Goal: Task Accomplishment & Management: Complete application form

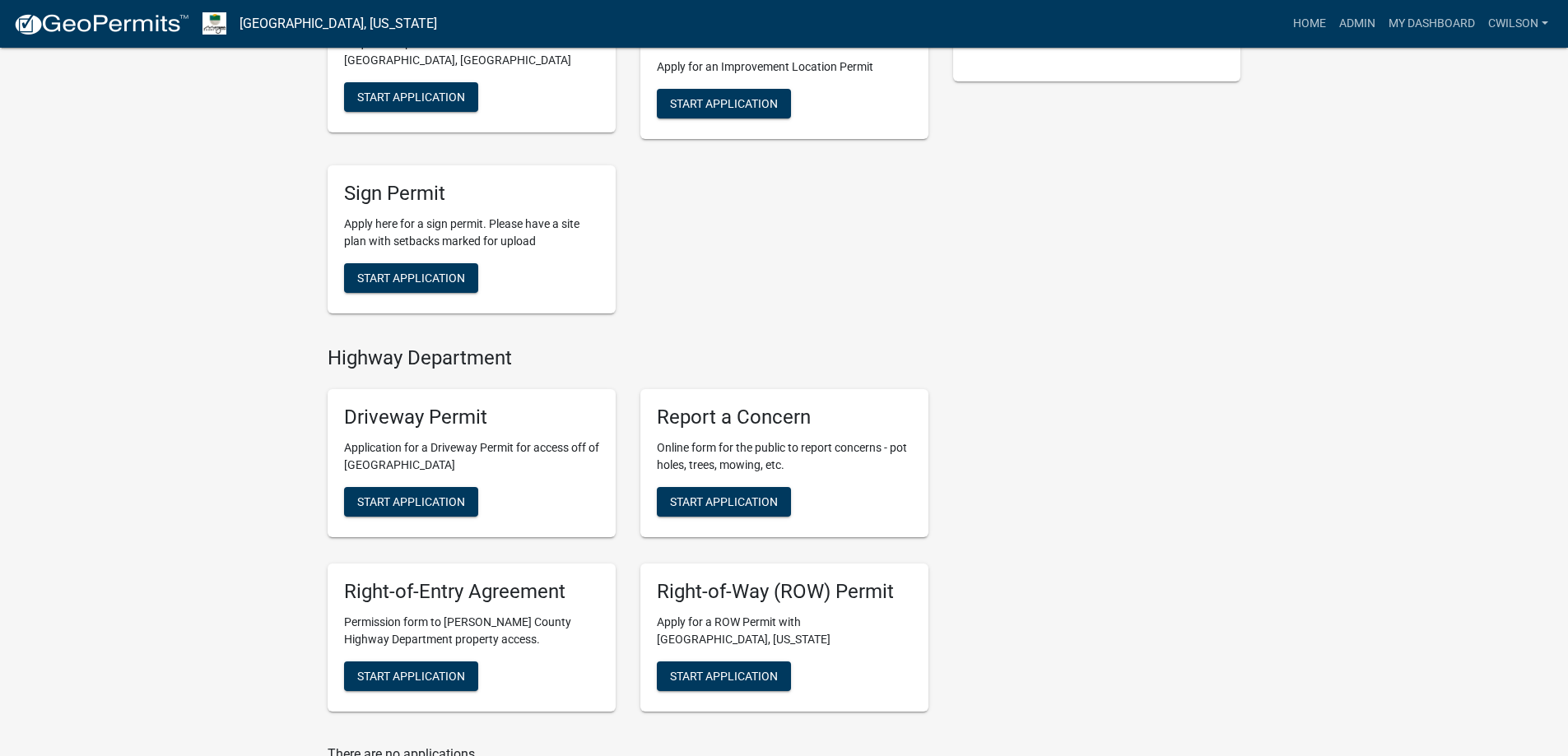
scroll to position [493, 0]
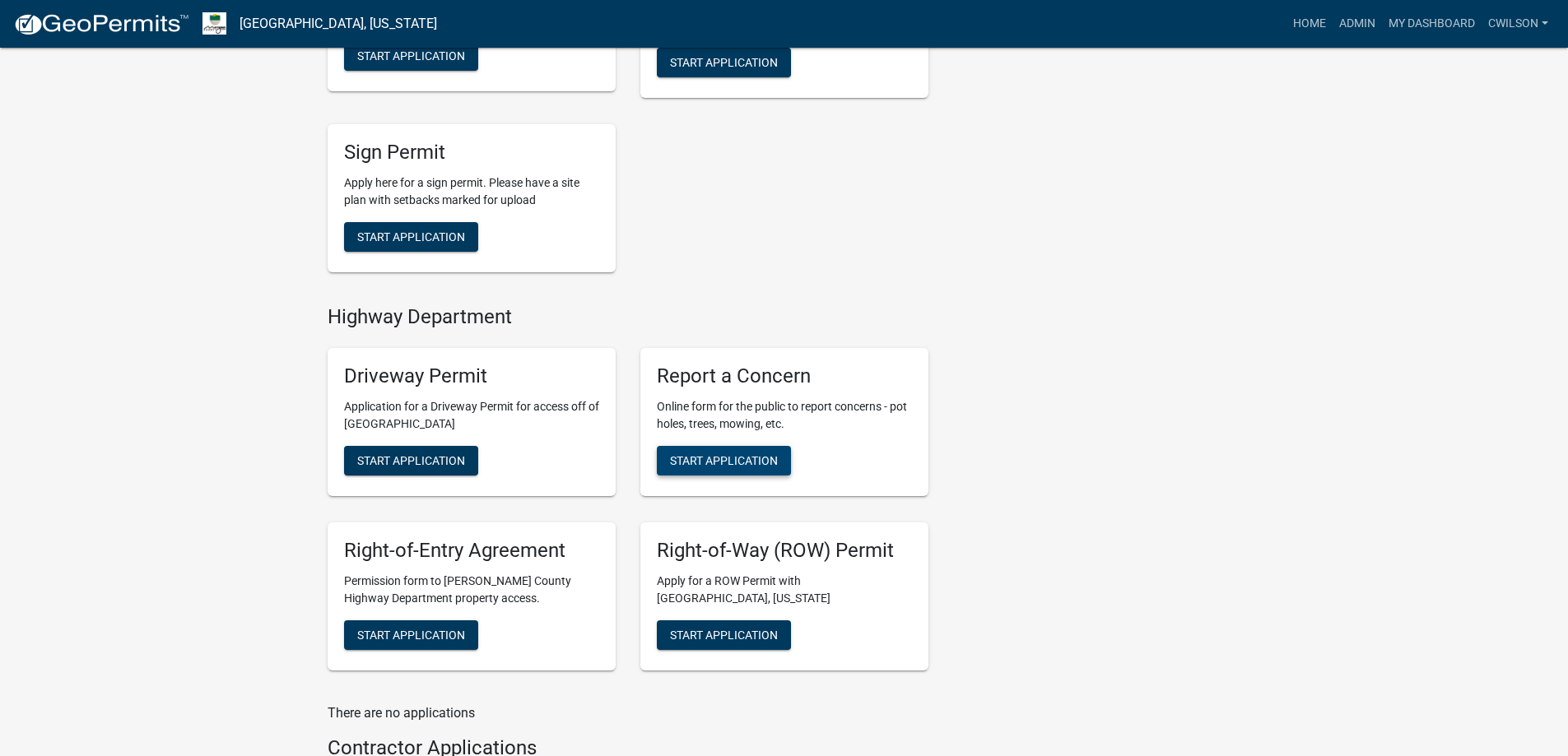
drag, startPoint x: 695, startPoint y: 468, endPoint x: 664, endPoint y: 425, distance: 53.0
click at [692, 458] on button "Start Application" at bounding box center [723, 461] width 134 height 30
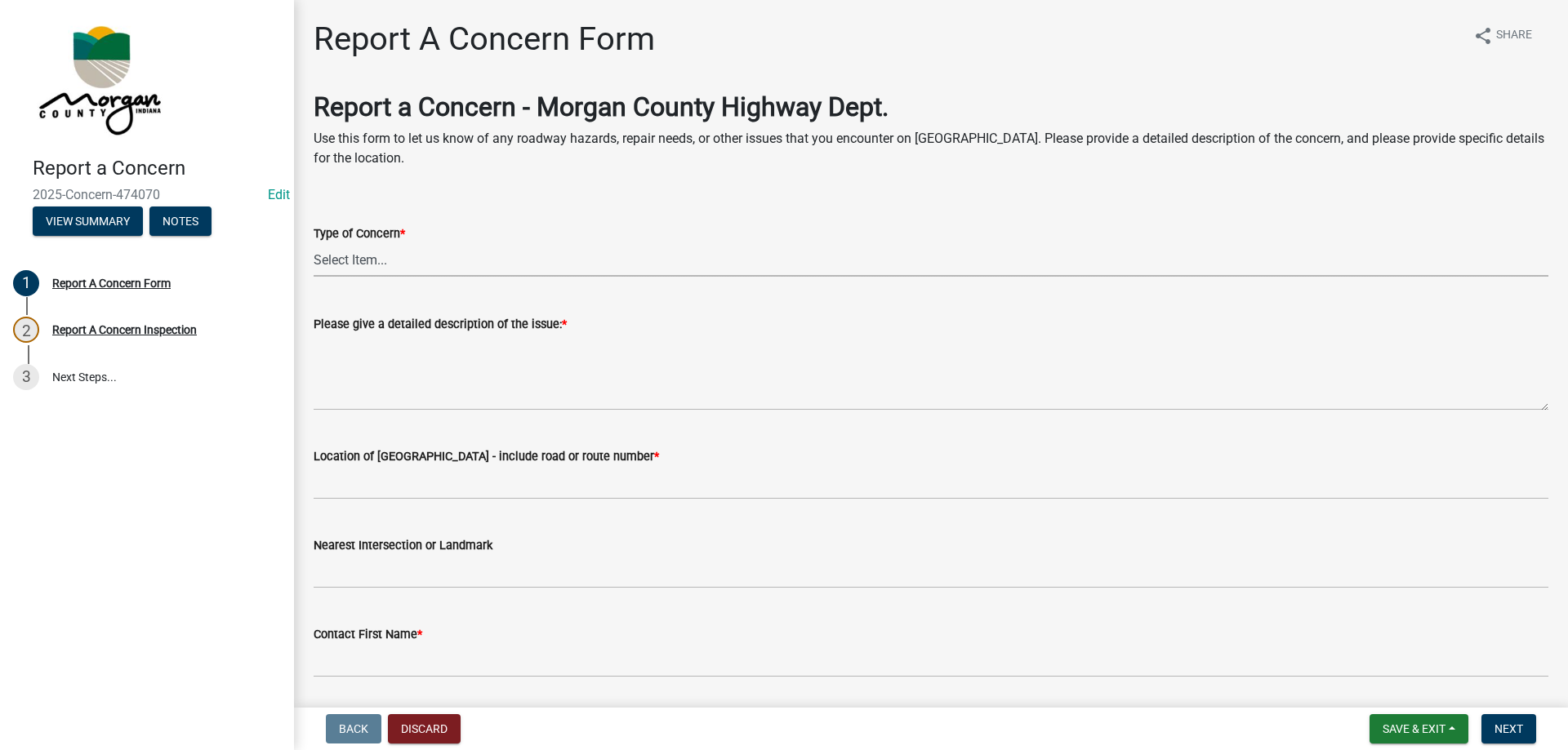
click at [577, 258] on select "Select Item... Pot Hole Patching Ditch Tree Sign Mowing Culvert Other" at bounding box center [930, 260] width 1235 height 33
click at [313, 243] on select "Select Item... Pot Hole Patching Ditch Tree Sign Mowing Culvert Other" at bounding box center [930, 260] width 1235 height 33
select select "3582e9dc-d8cd-4526-a2d9-157cc62522fd"
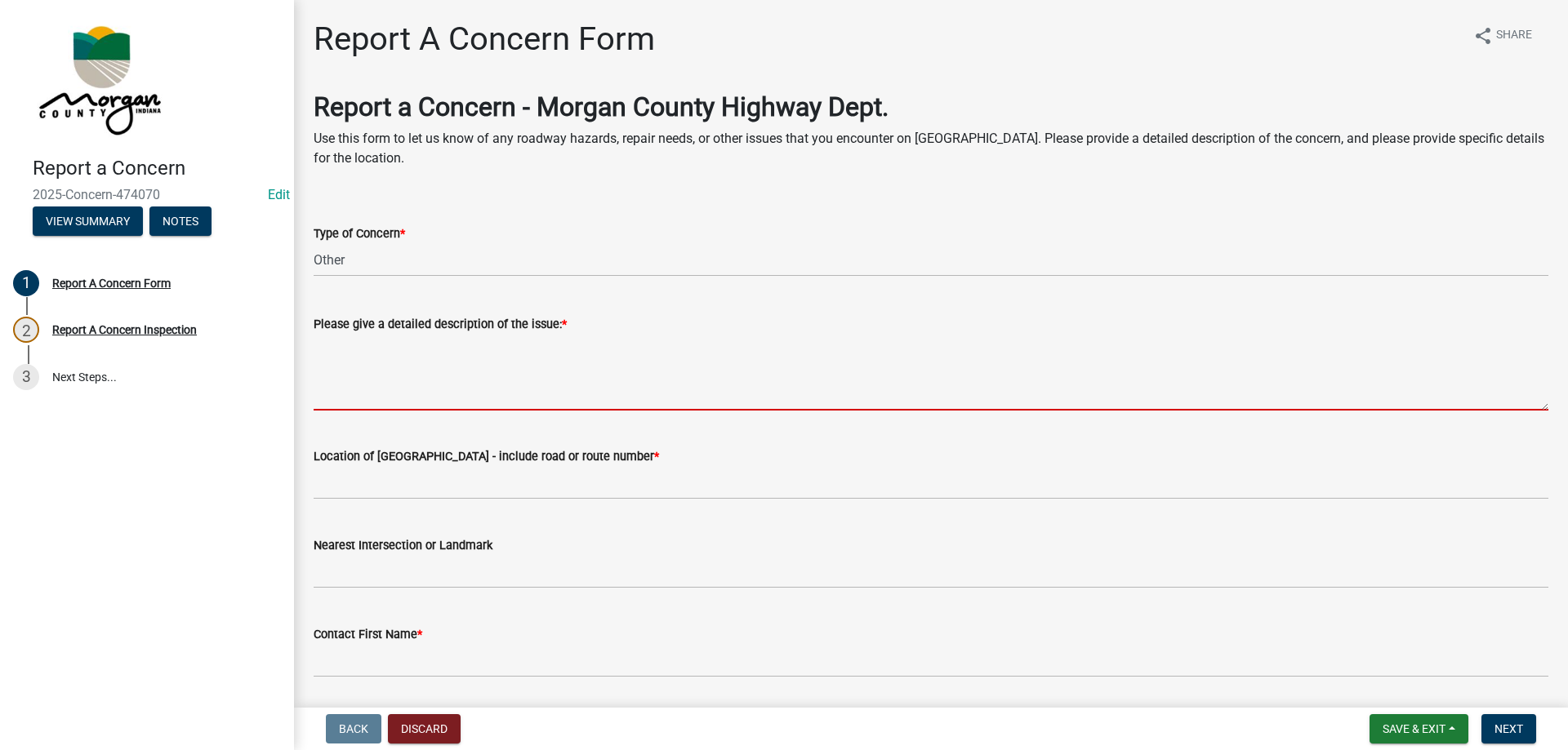
click at [456, 349] on textarea "Please give a detailed description of the issue: *" at bounding box center [930, 372] width 1235 height 77
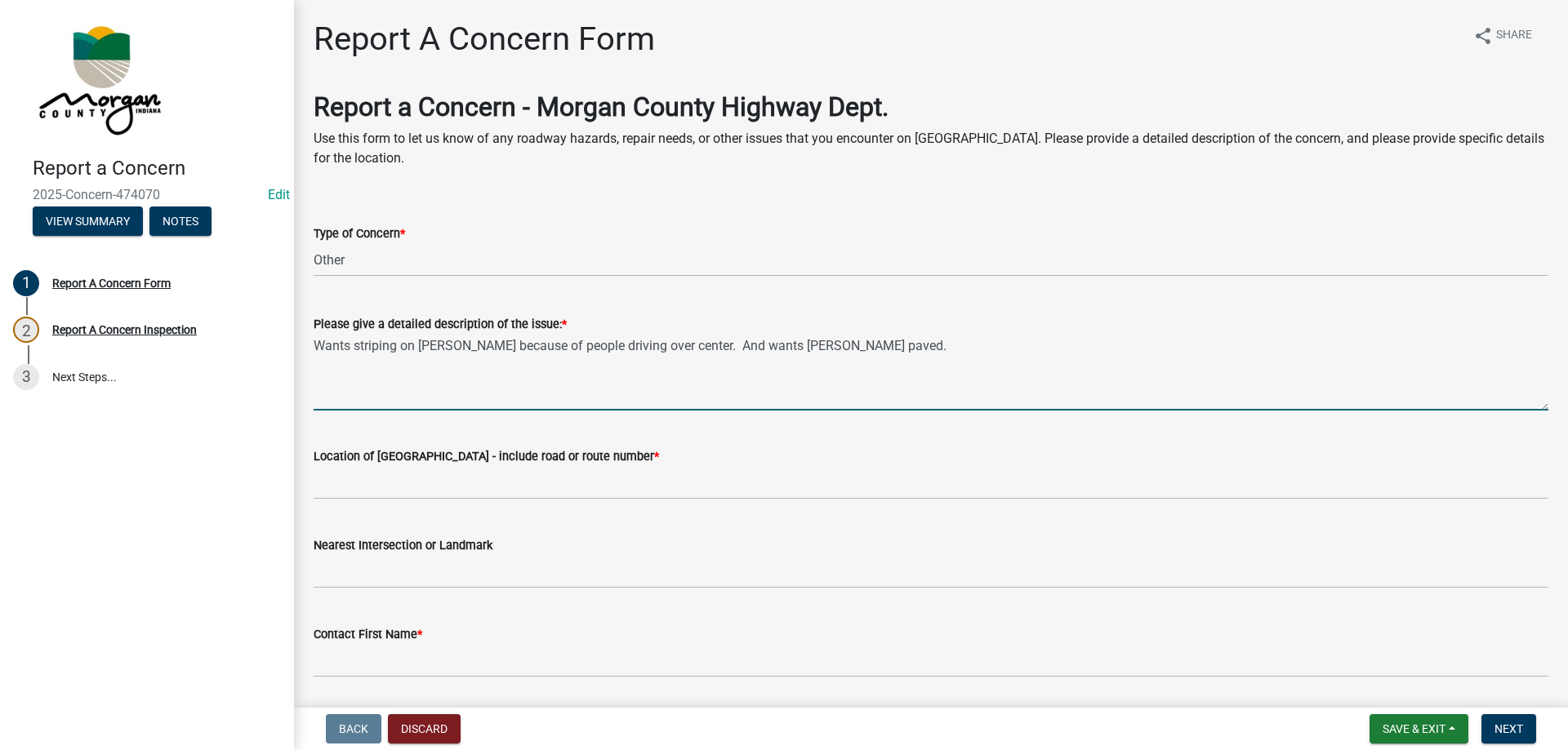
click at [349, 337] on textarea "Wants striping on Egbert Rd because of people driving over center. And wants Ab…" at bounding box center [930, 372] width 1235 height 77
type textarea "Wants to know about the possibility of getting striping on Egbert Rd because of…"
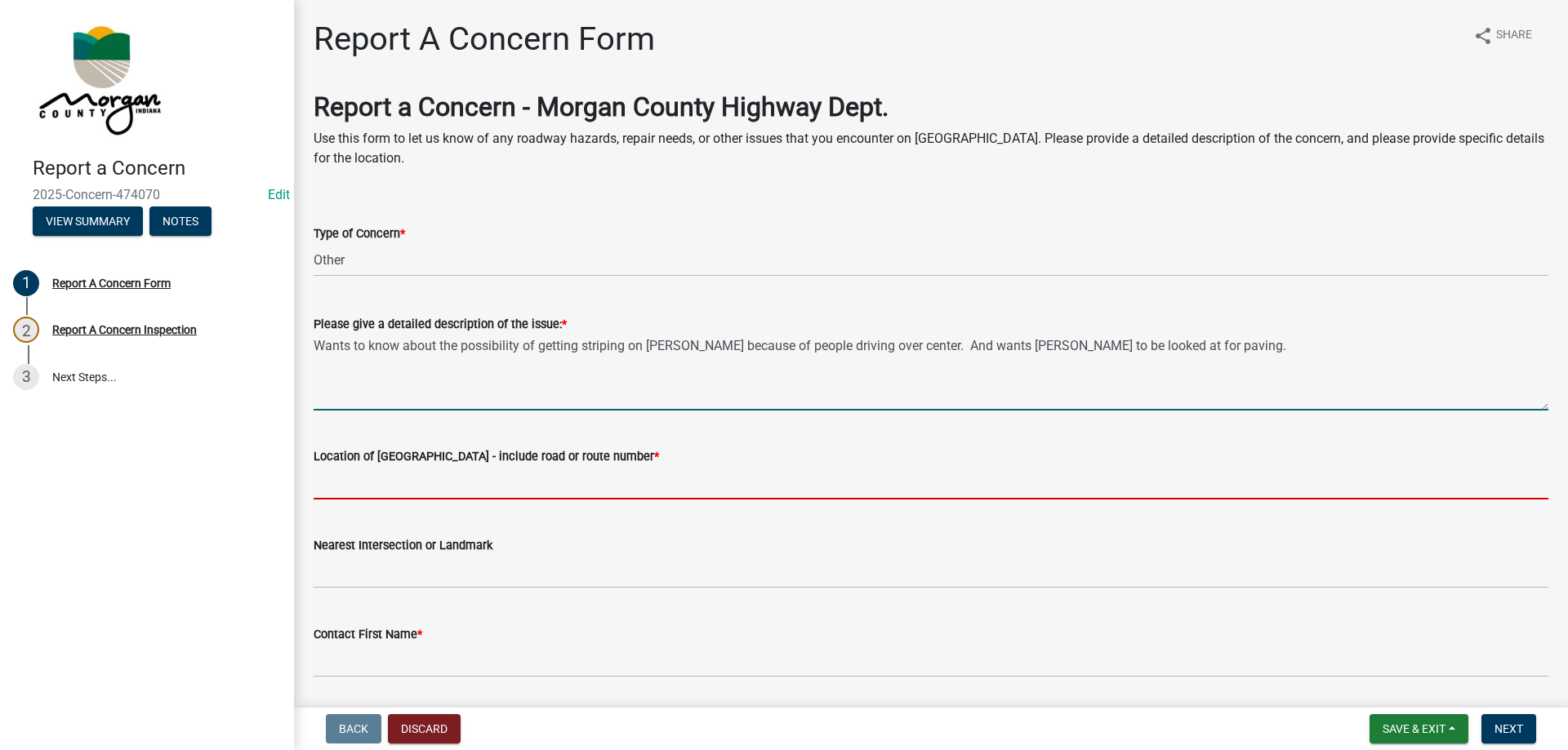
click at [482, 472] on input "Location of Concern - include road or route number *" at bounding box center [930, 483] width 1235 height 33
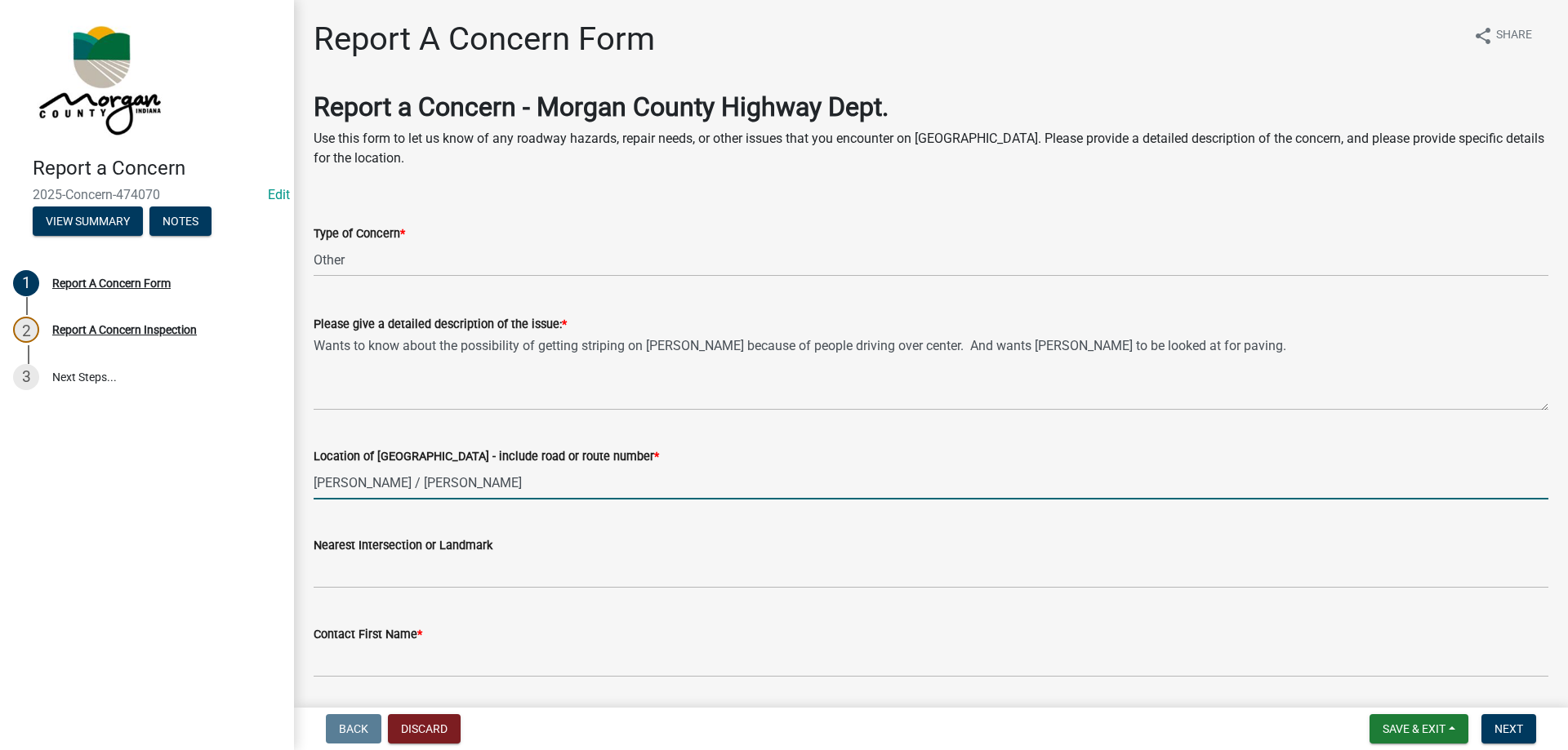
type input "Egbert Rd / Abraham Rd"
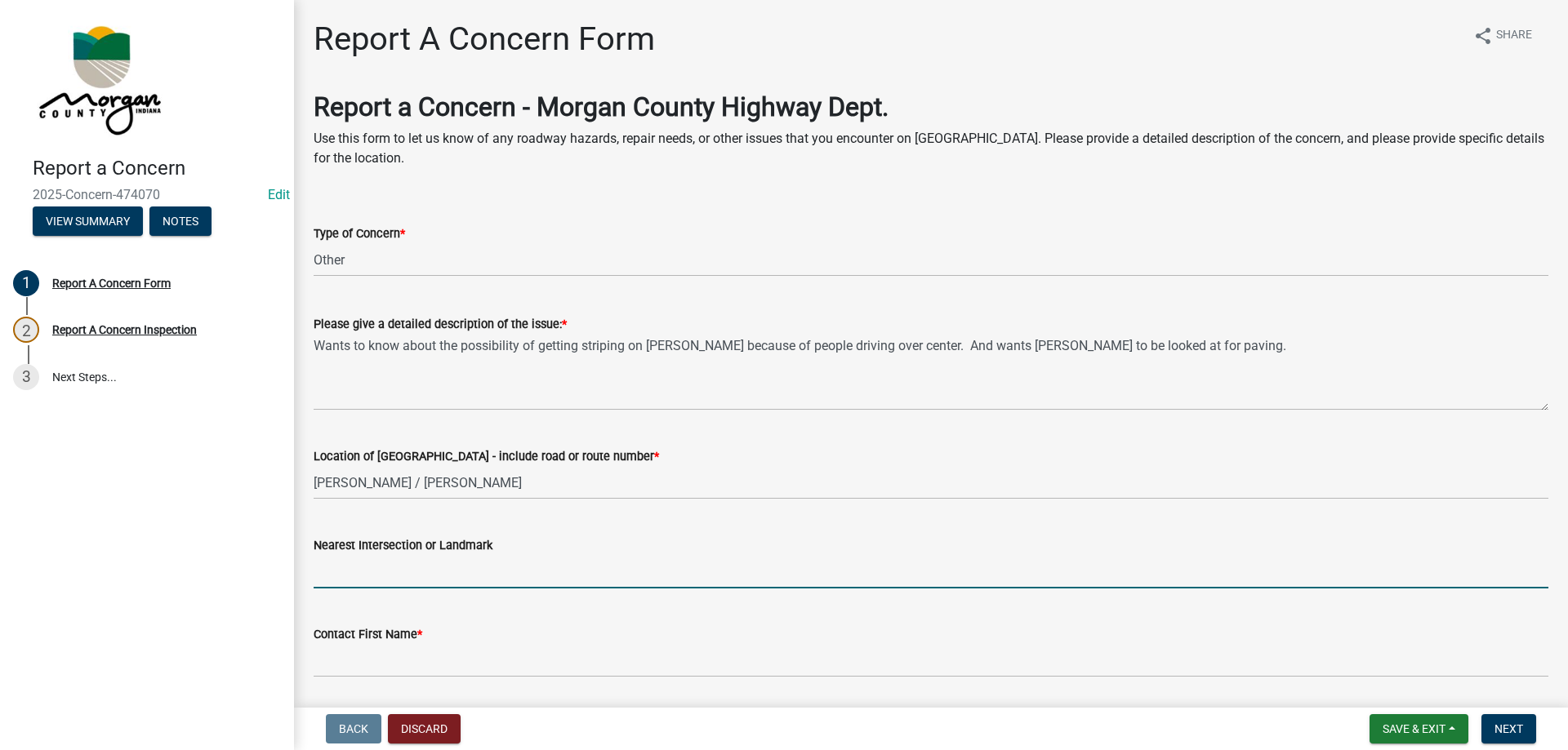
click at [460, 566] on input "Nearest Intersection or Landmark" at bounding box center [930, 572] width 1235 height 33
click at [624, 572] on input "Nearest Intersection or Landmark" at bounding box center [930, 572] width 1235 height 33
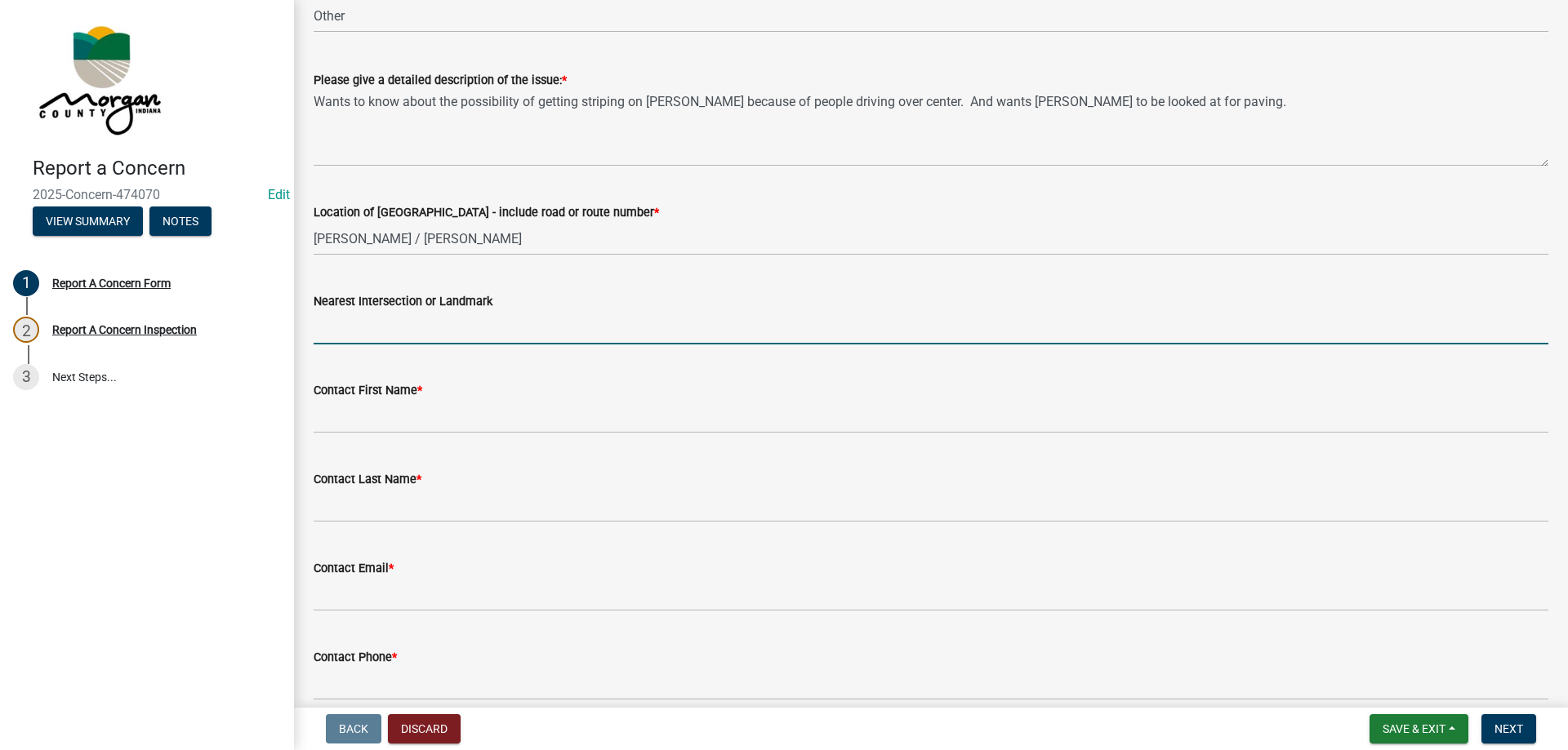
scroll to position [245, 0]
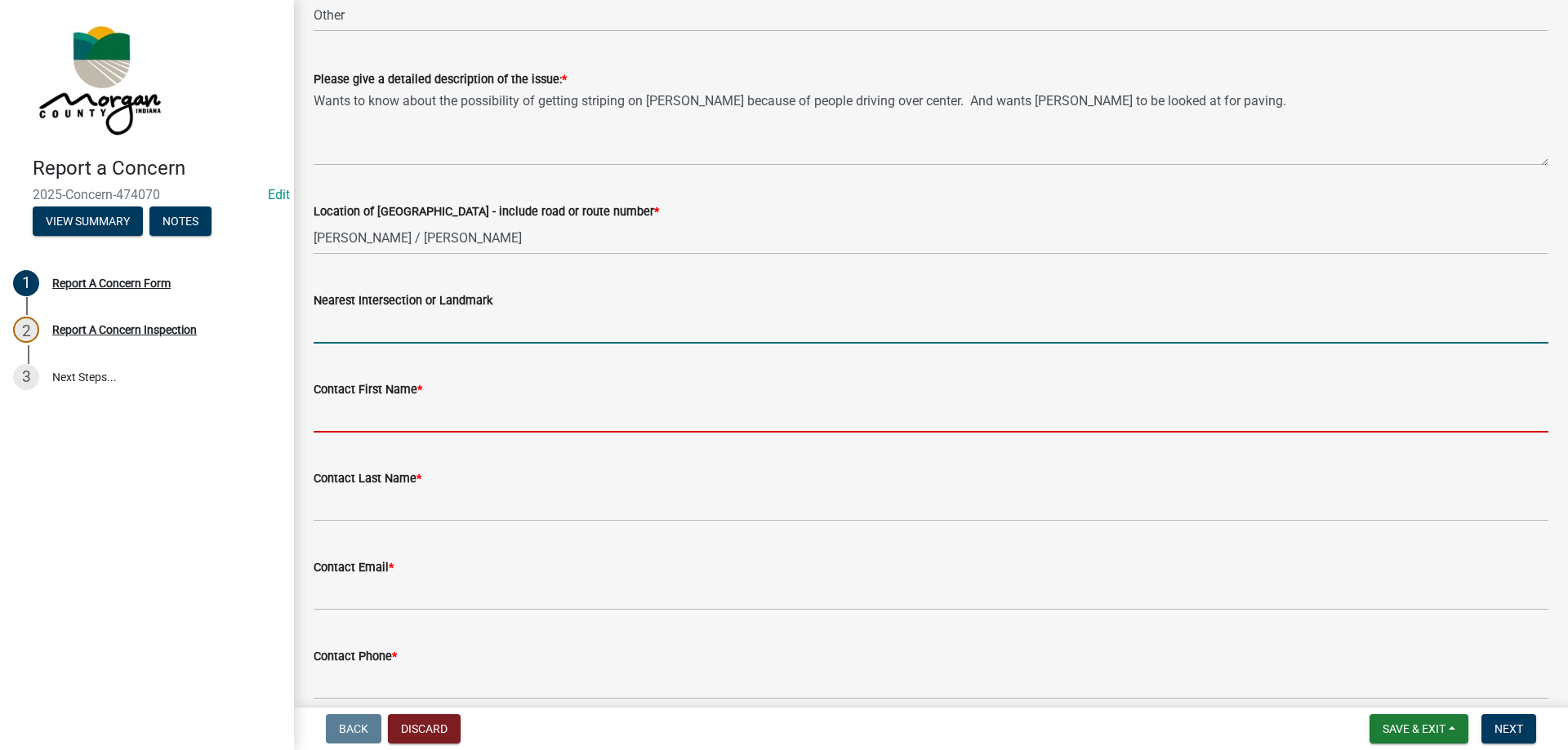
click at [346, 408] on input "Contact First Name *" at bounding box center [930, 416] width 1235 height 33
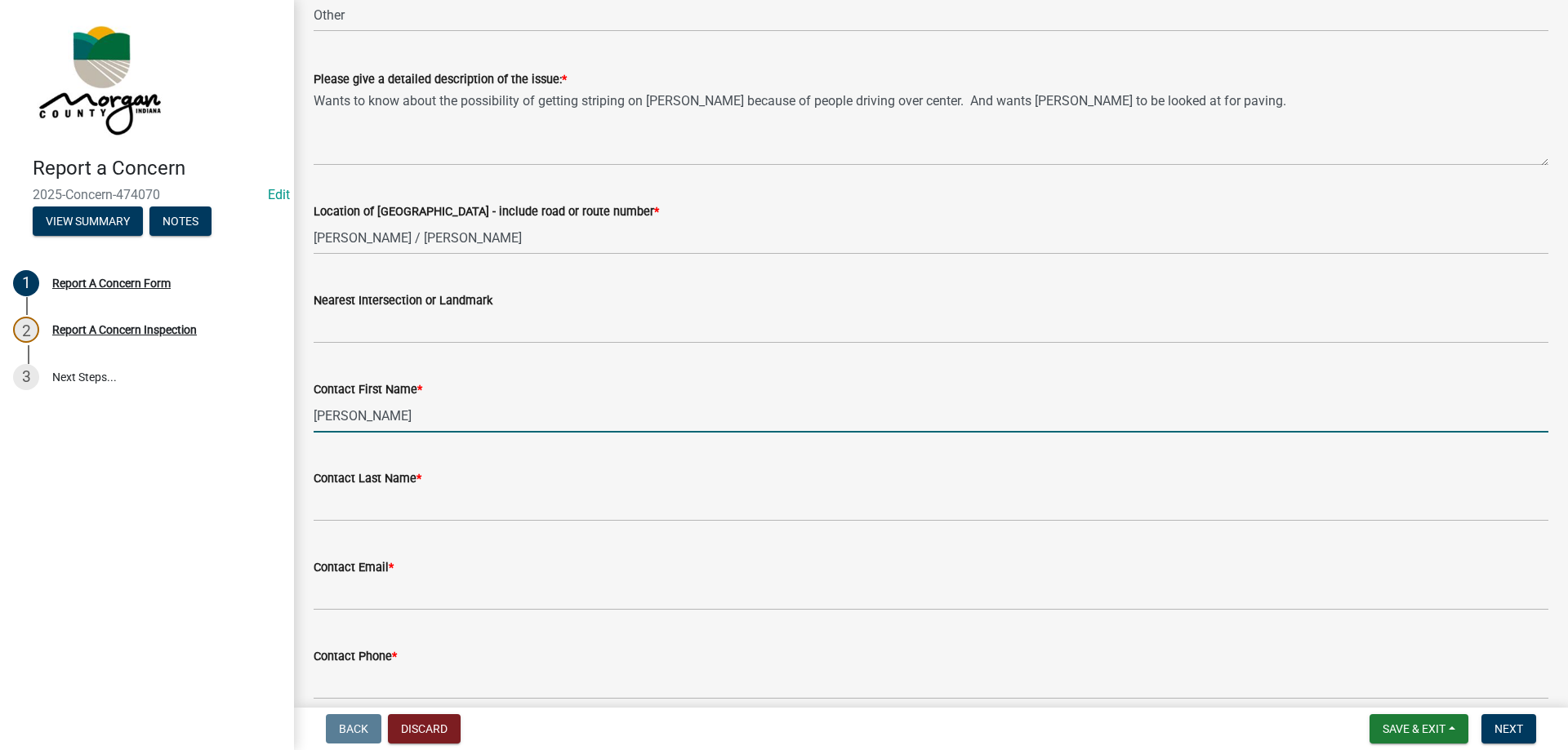
type input "Paul"
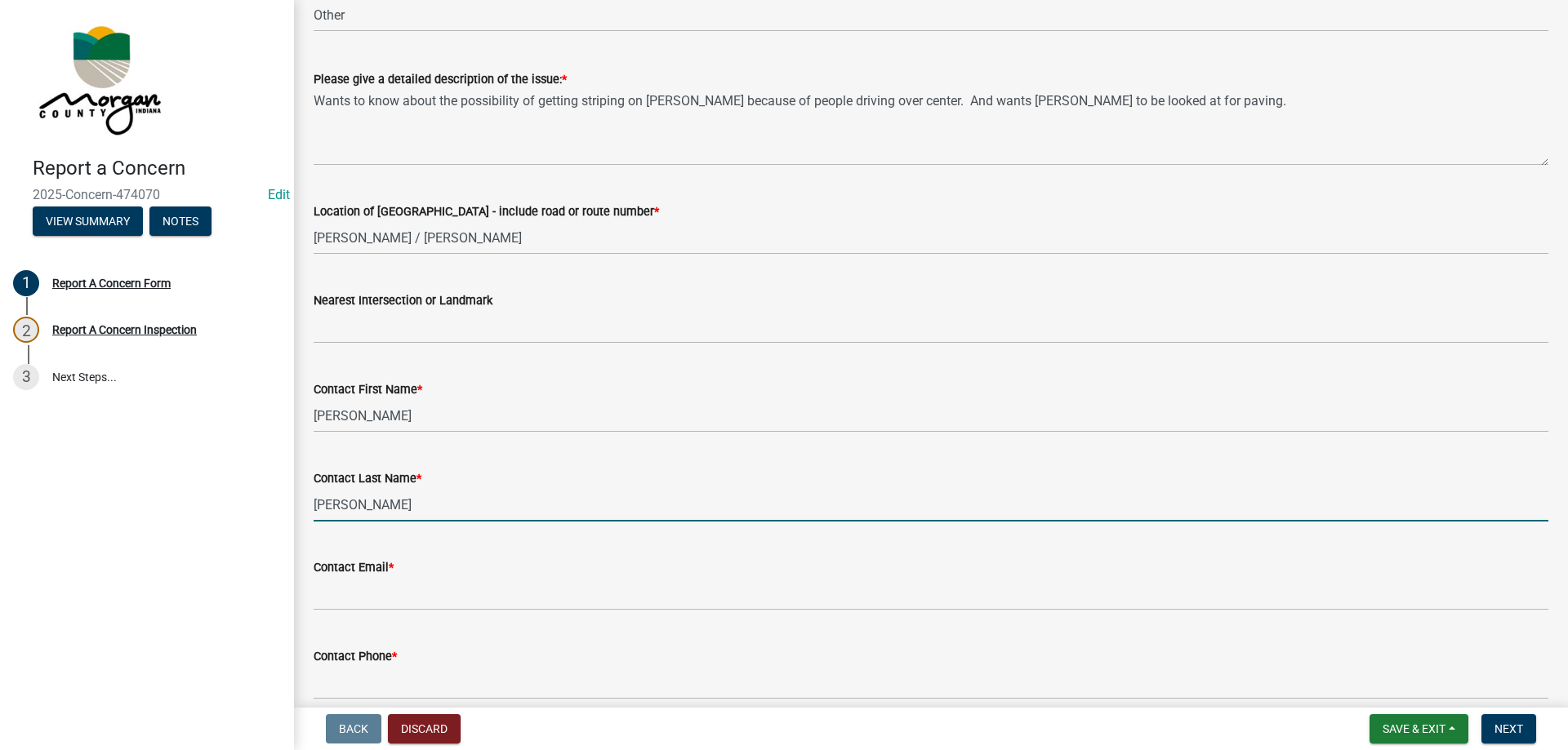
type input "Tielking"
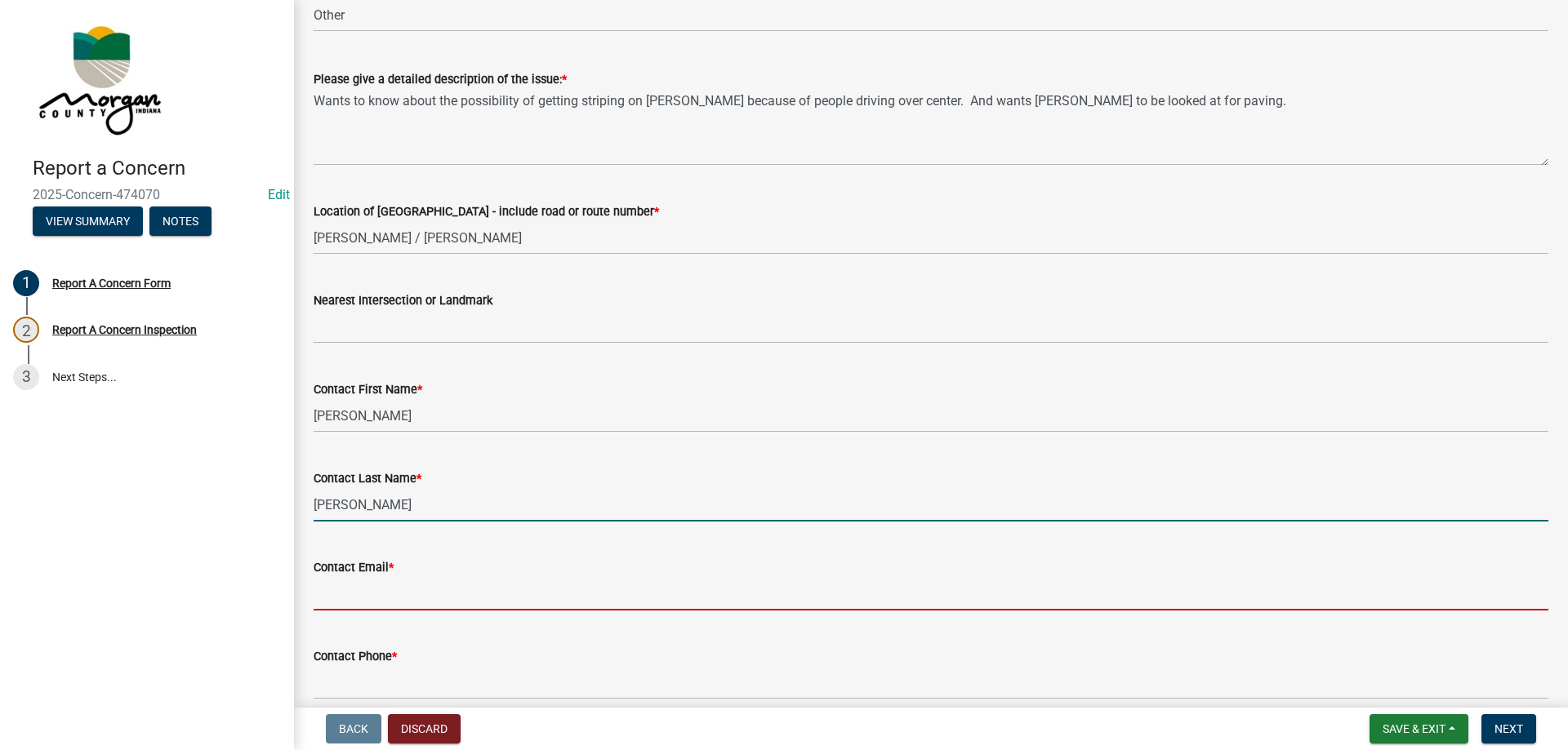
drag, startPoint x: 361, startPoint y: 584, endPoint x: 371, endPoint y: 584, distance: 10.0
click at [361, 584] on input "Contact Email *" at bounding box center [930, 594] width 1235 height 33
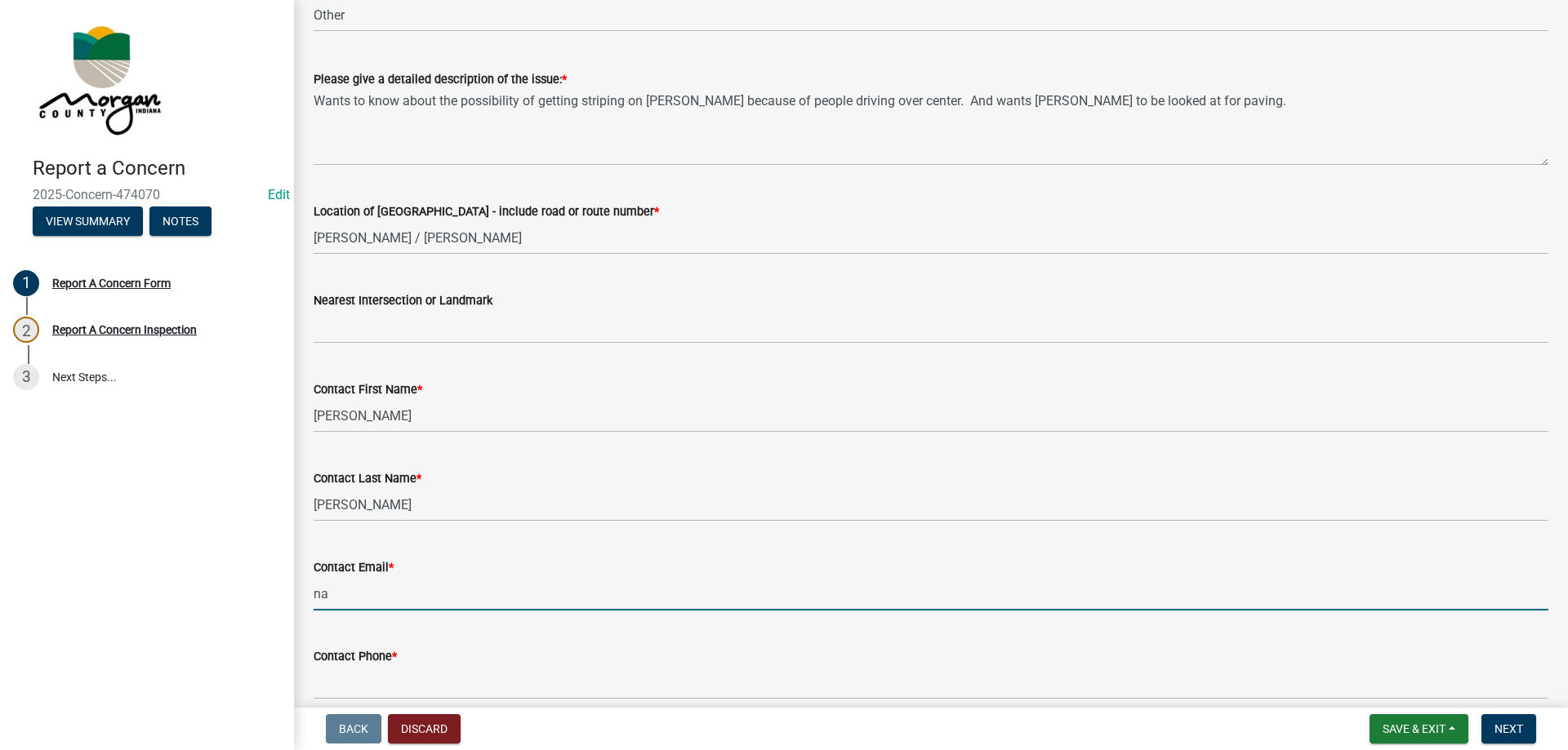
type input "[EMAIL_ADDRESS][DOMAIN_NAME]"
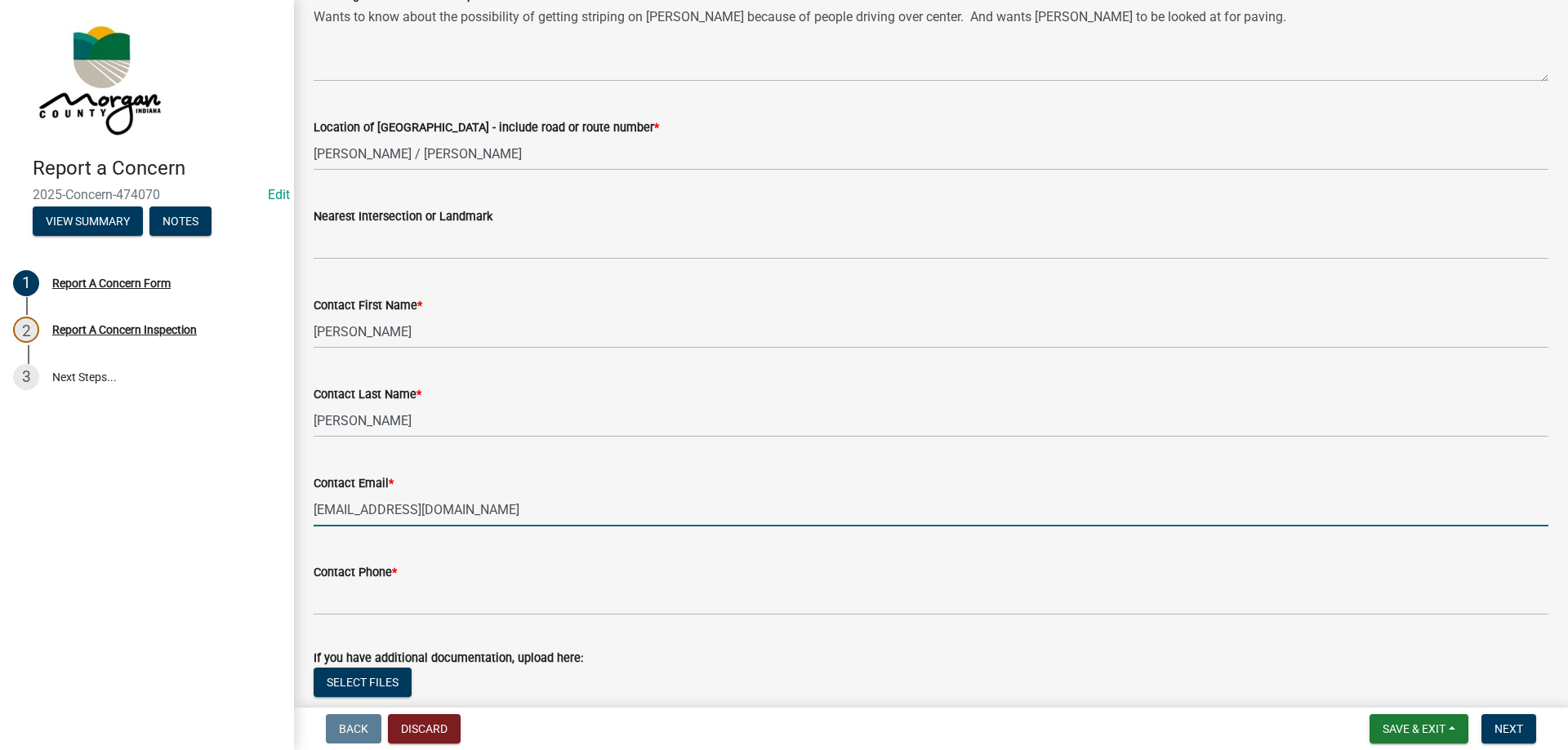
scroll to position [473, 0]
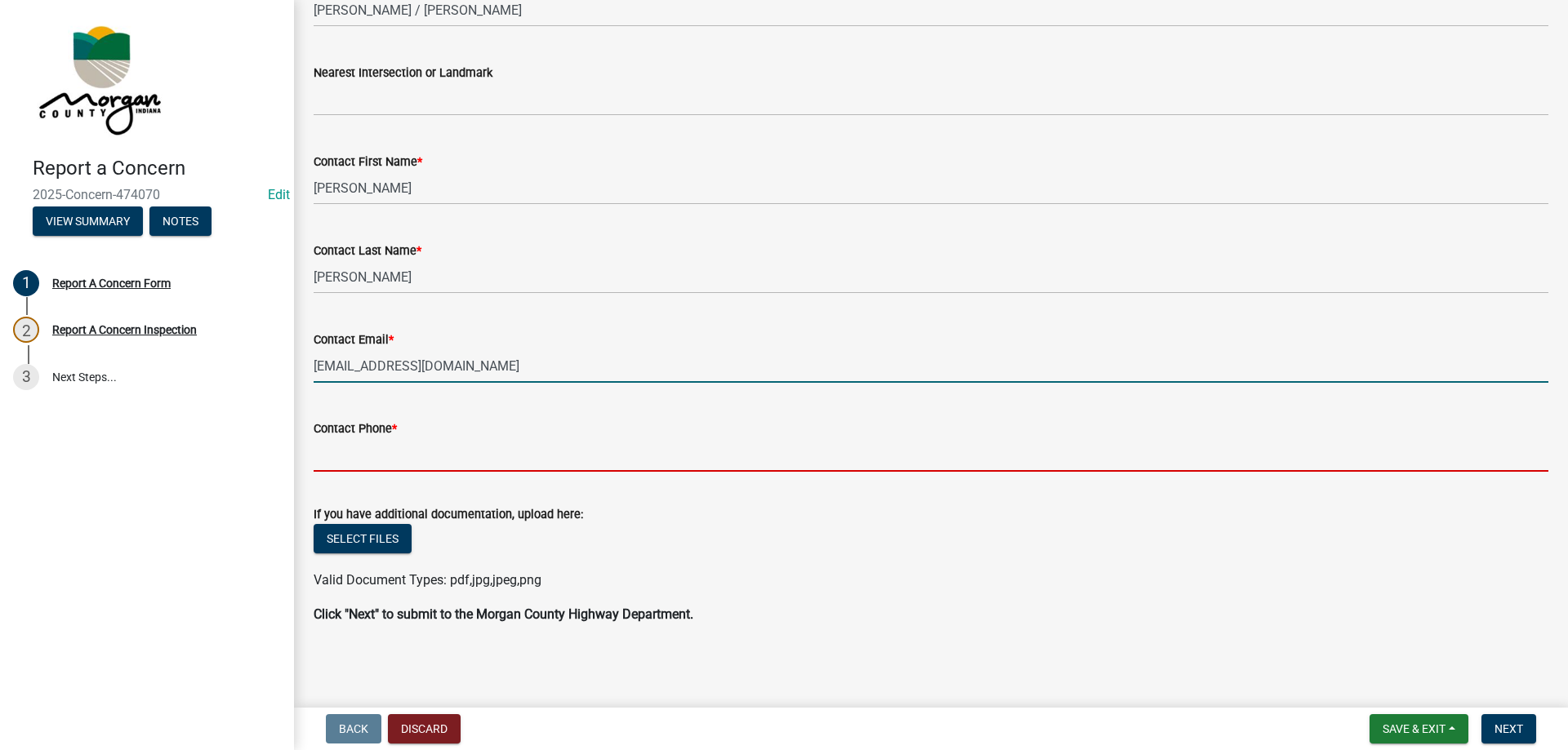
click at [461, 459] on input "Contact Phone *" at bounding box center [930, 455] width 1235 height 33
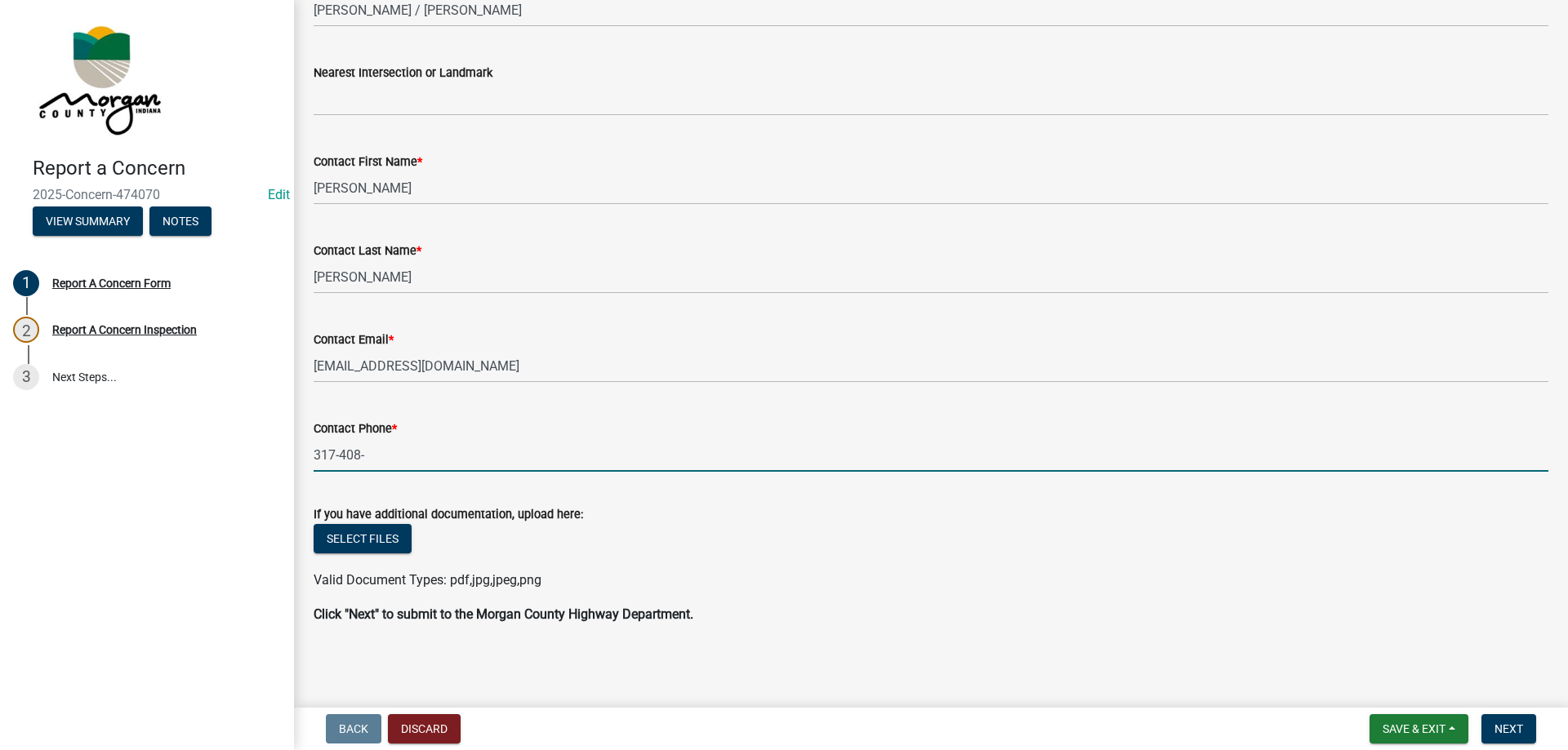
type input "317-408-8035"
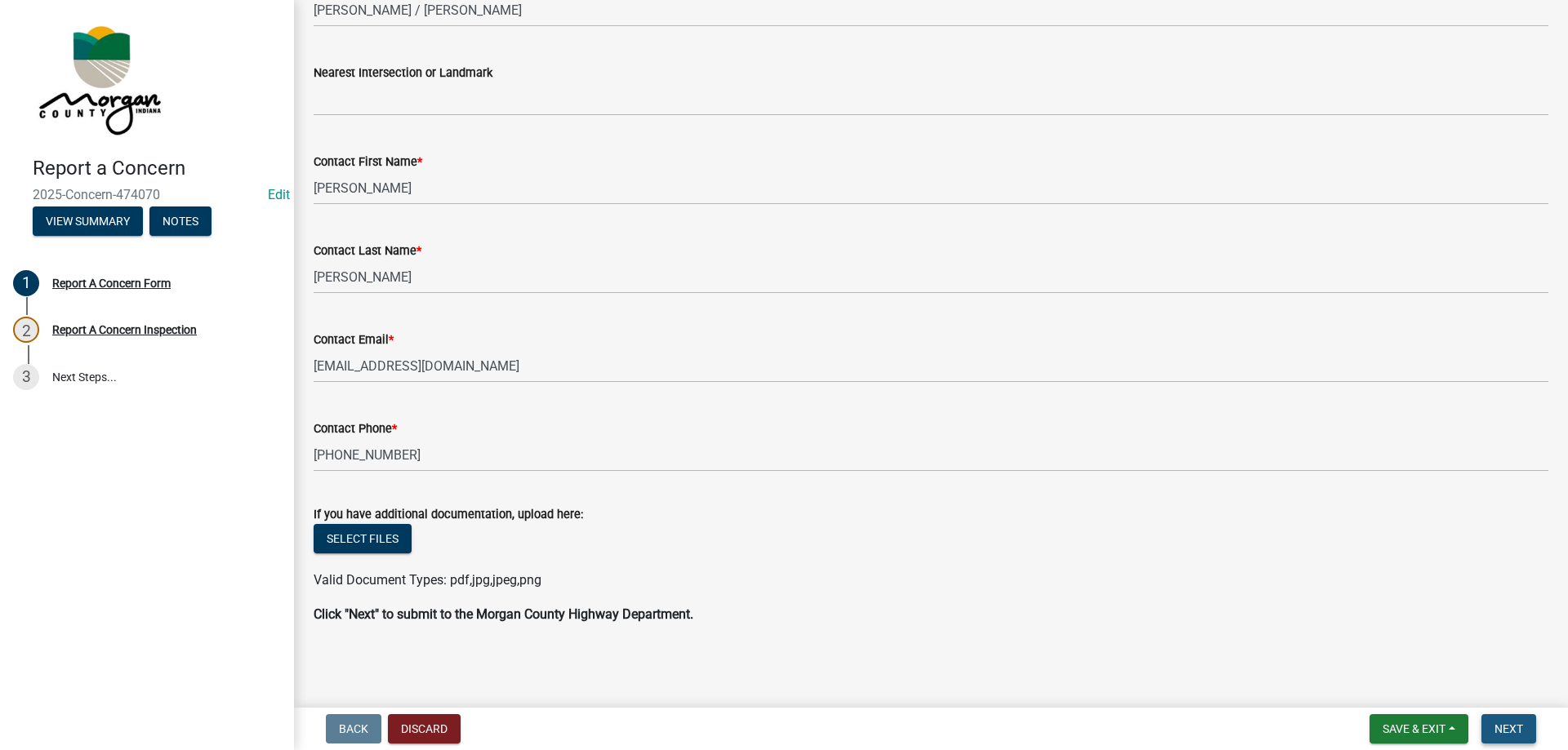
click at [1511, 723] on span "Next" at bounding box center [1509, 729] width 29 height 13
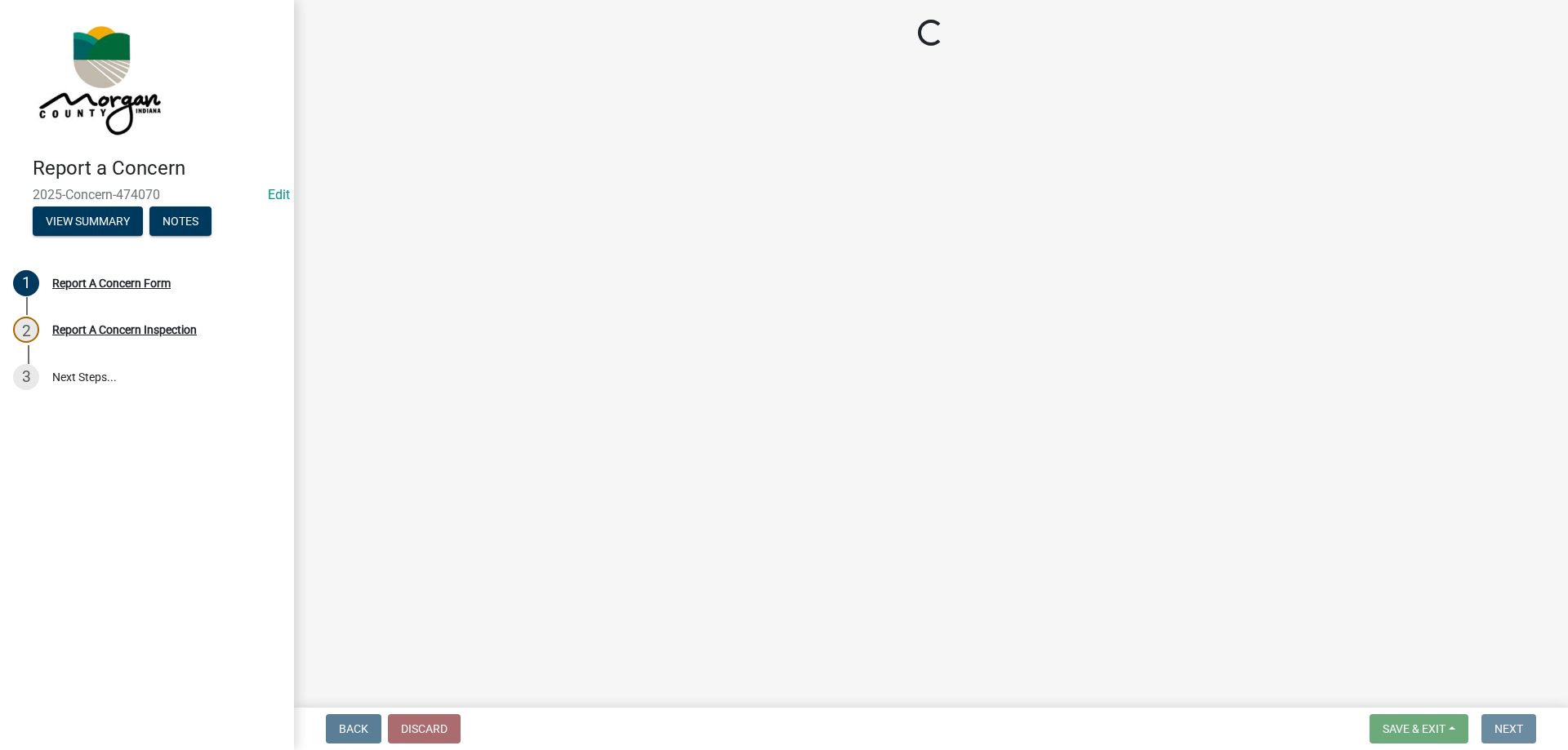
scroll to position [0, 0]
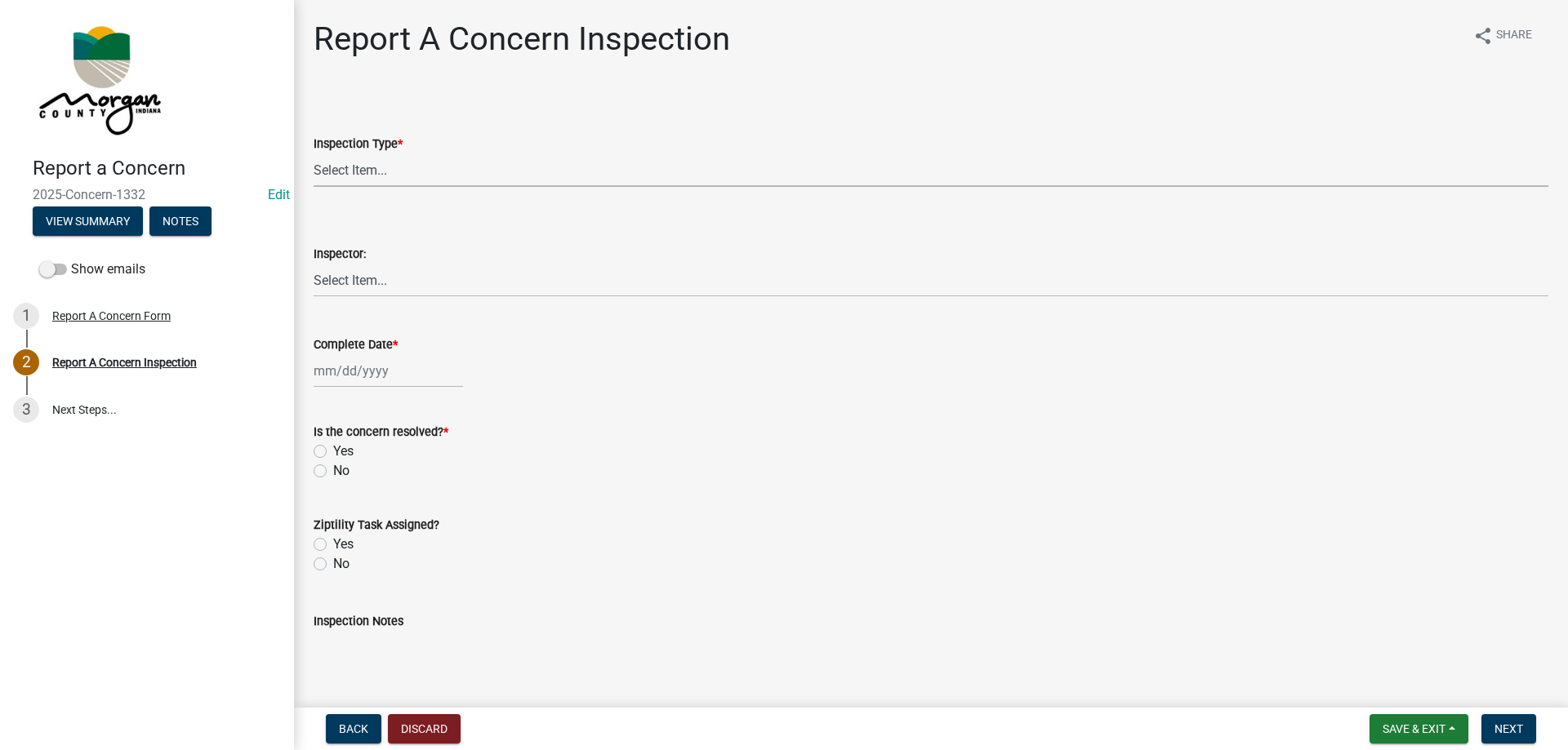
click at [385, 173] on select "Select Item... Pot Hole Patching Ditch Tree Sign Mowing Culvert Other" at bounding box center [930, 170] width 1235 height 33
click at [313, 153] on select "Select Item... Pot Hole Patching Ditch Tree Sign Mowing Culvert Other" at bounding box center [930, 170] width 1235 height 33
select select "3582e9dc-d8cd-4526-a2d9-157cc62522fd"
click at [362, 284] on select "Select Item... Charlie Wilson Justin Schneck Ron Owens John Grenier Eddie Fishe…" at bounding box center [930, 281] width 1235 height 33
click at [313, 264] on select "Select Item... Charlie Wilson Justin Schneck Ron Owens John Grenier Eddie Fishe…" at bounding box center [930, 281] width 1235 height 33
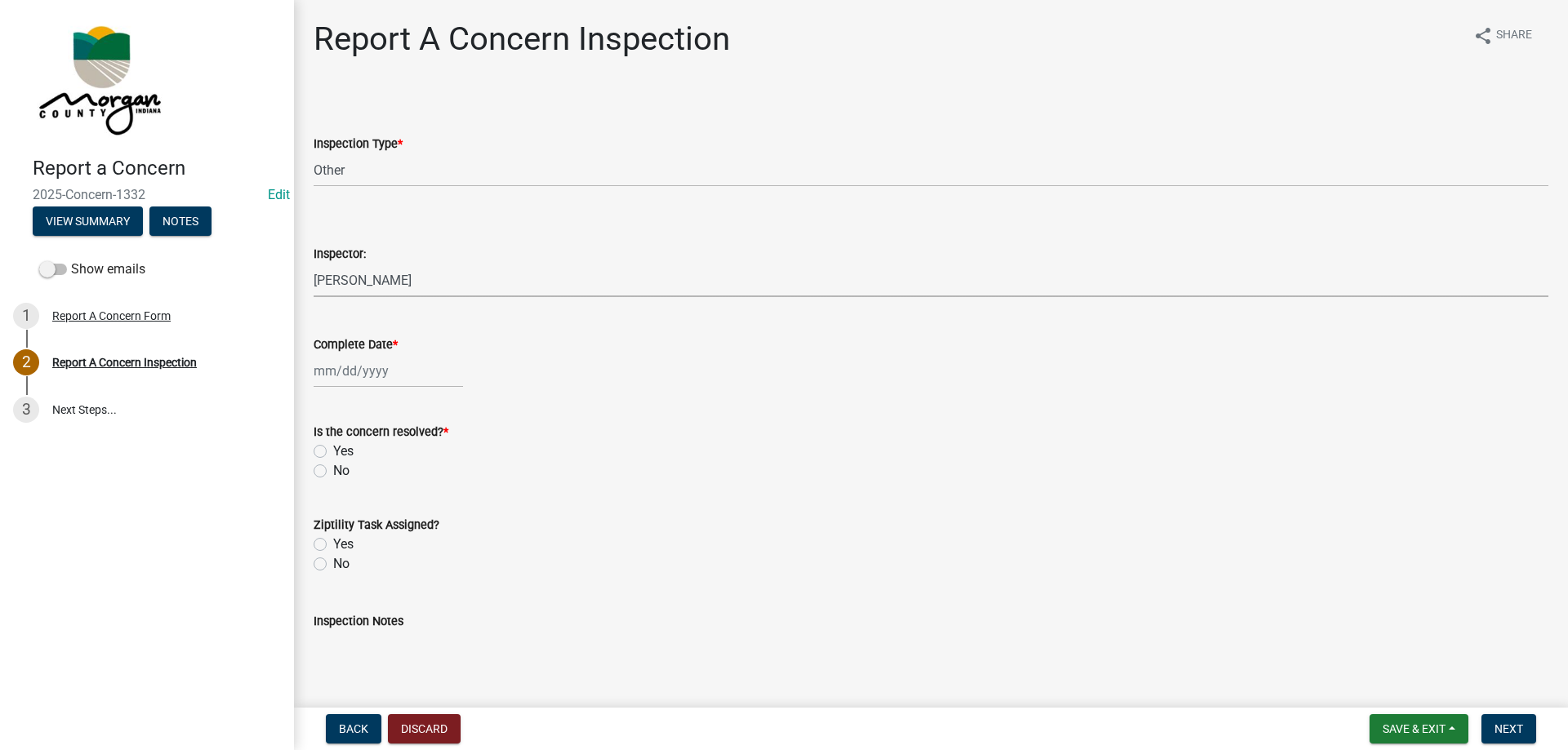
select select "8bda91b2-ac7b-41e2-ae5b-cef6dd645a83"
select select "9"
select select "2025"
click at [349, 372] on div "Jan Feb Mar Apr May Jun Jul Aug Sep Oct Nov Dec 1525 1526 1527 1528 1529 1530 1…" at bounding box center [388, 371] width 150 height 33
click at [439, 461] on div "5" at bounding box center [434, 458] width 26 height 26
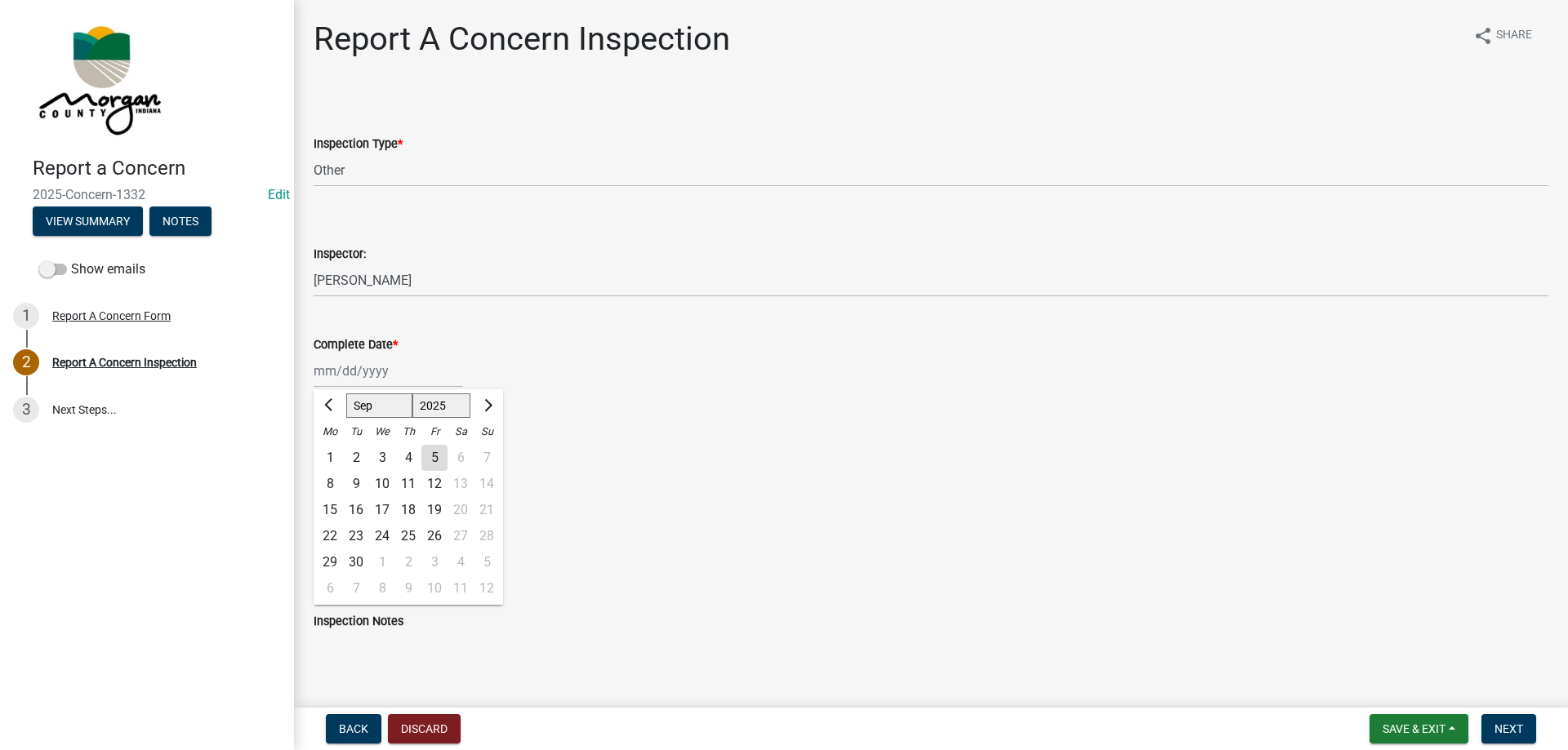
type input "09/05/2025"
click at [334, 454] on label "Yes" at bounding box center [344, 451] width 20 height 19
click at [334, 453] on input "Yes" at bounding box center [338, 446] width 10 height 10
radio input "true"
click at [334, 563] on label "No" at bounding box center [342, 563] width 17 height 19
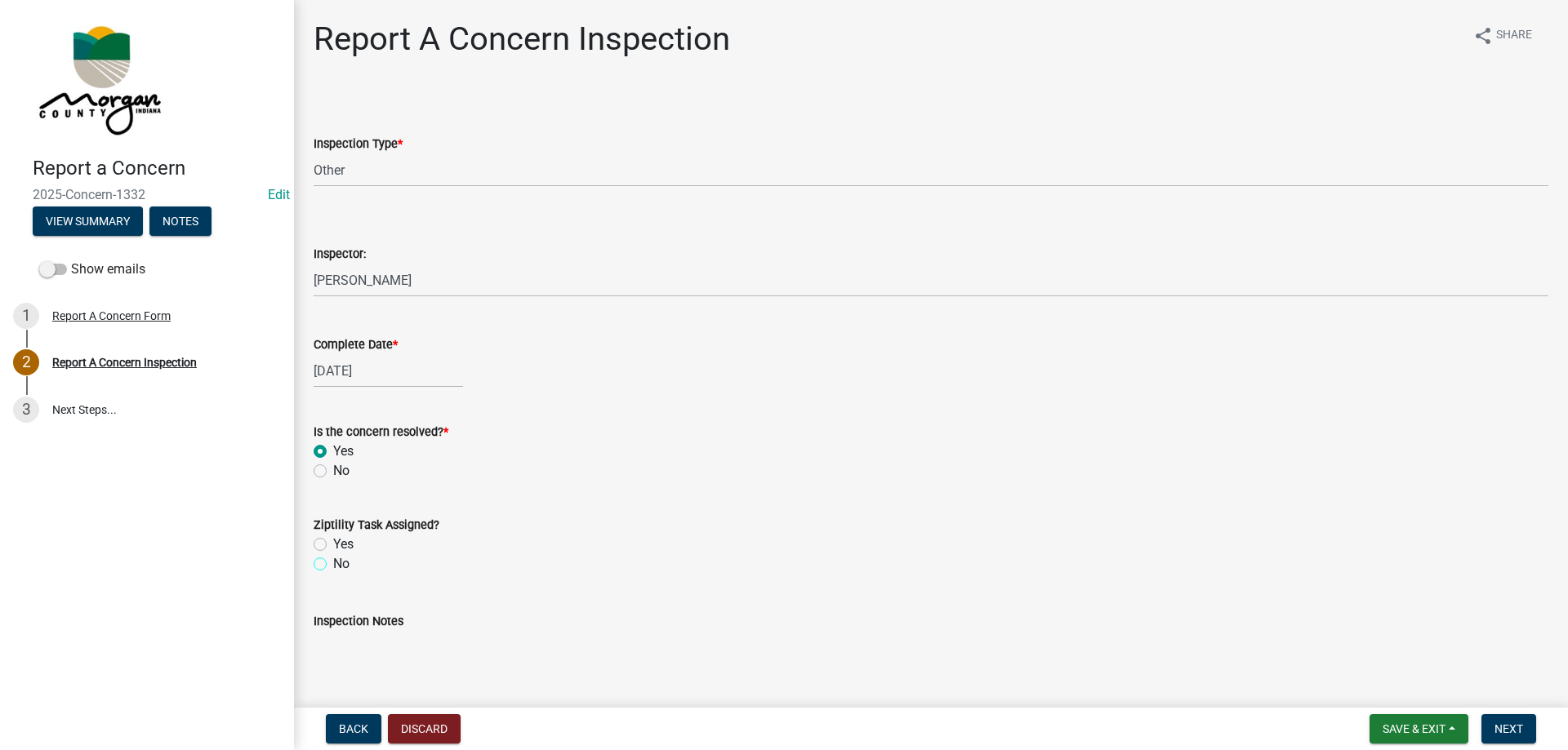
click at [334, 563] on input "No" at bounding box center [338, 559] width 10 height 10
radio input "true"
click at [396, 652] on textarea "Inspection Notes" at bounding box center [930, 669] width 1235 height 77
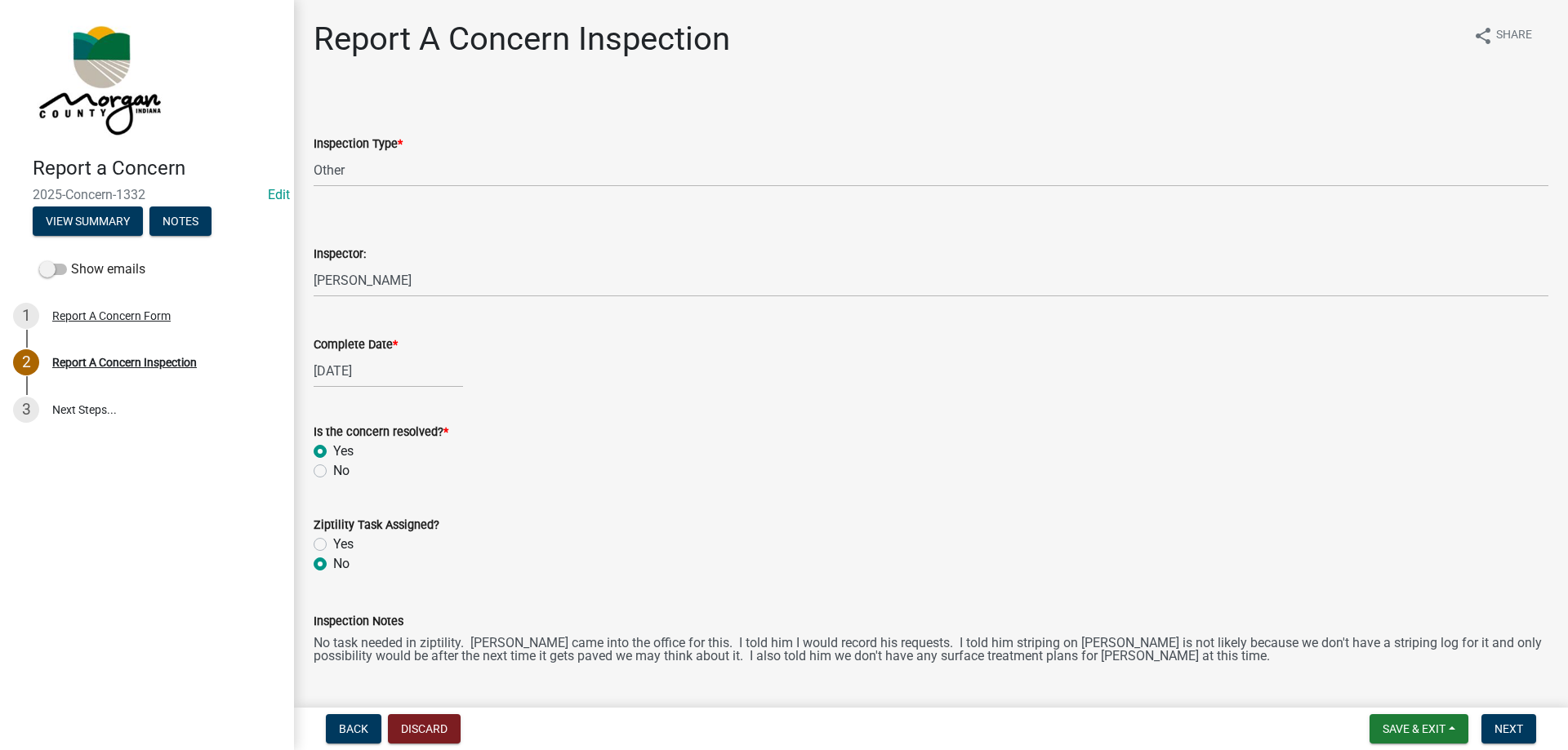
scroll to position [203, 0]
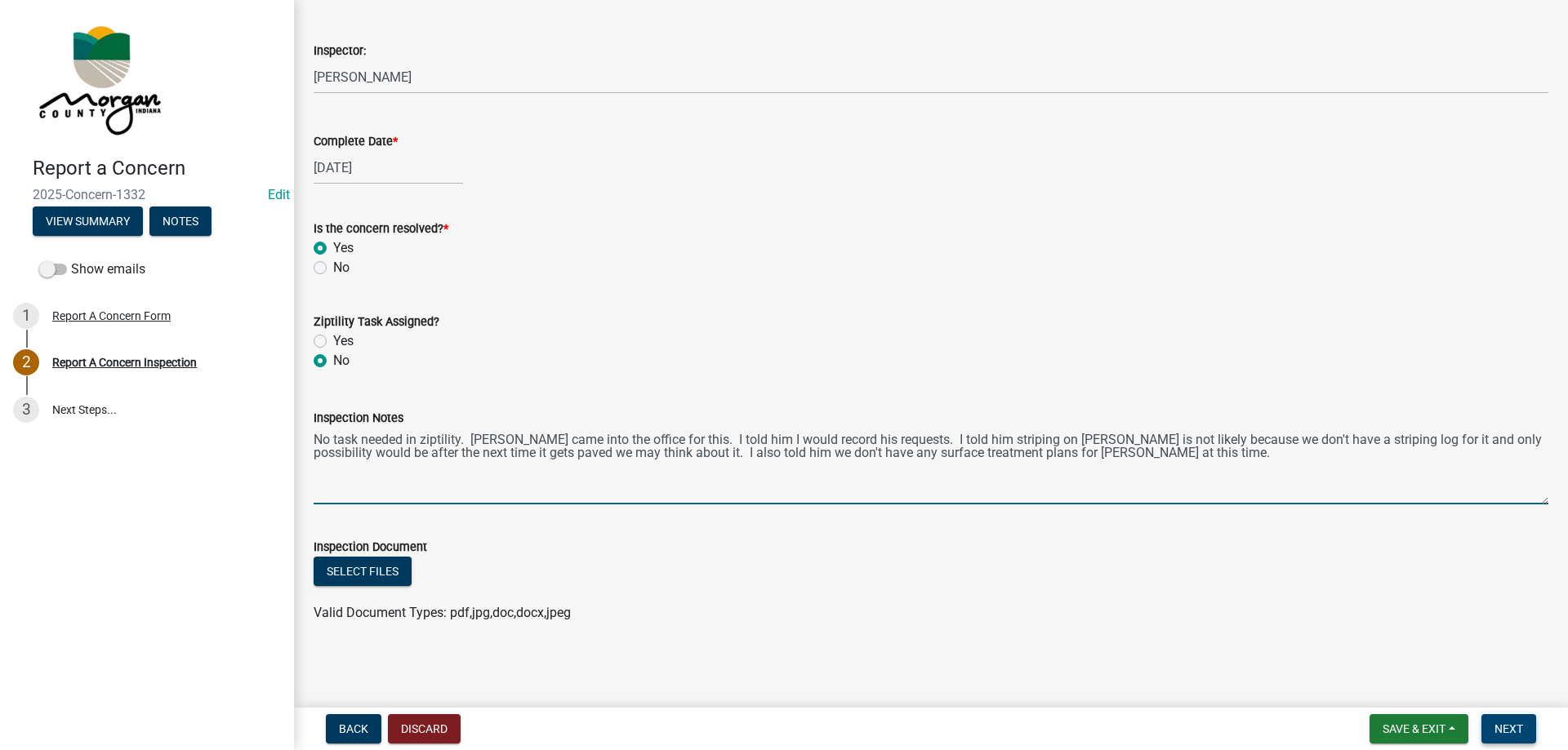
type textarea "No task needed in ziptility. Paul came into the office for this. I told him I w…"
click at [1530, 727] on button "Next" at bounding box center [1509, 730] width 55 height 30
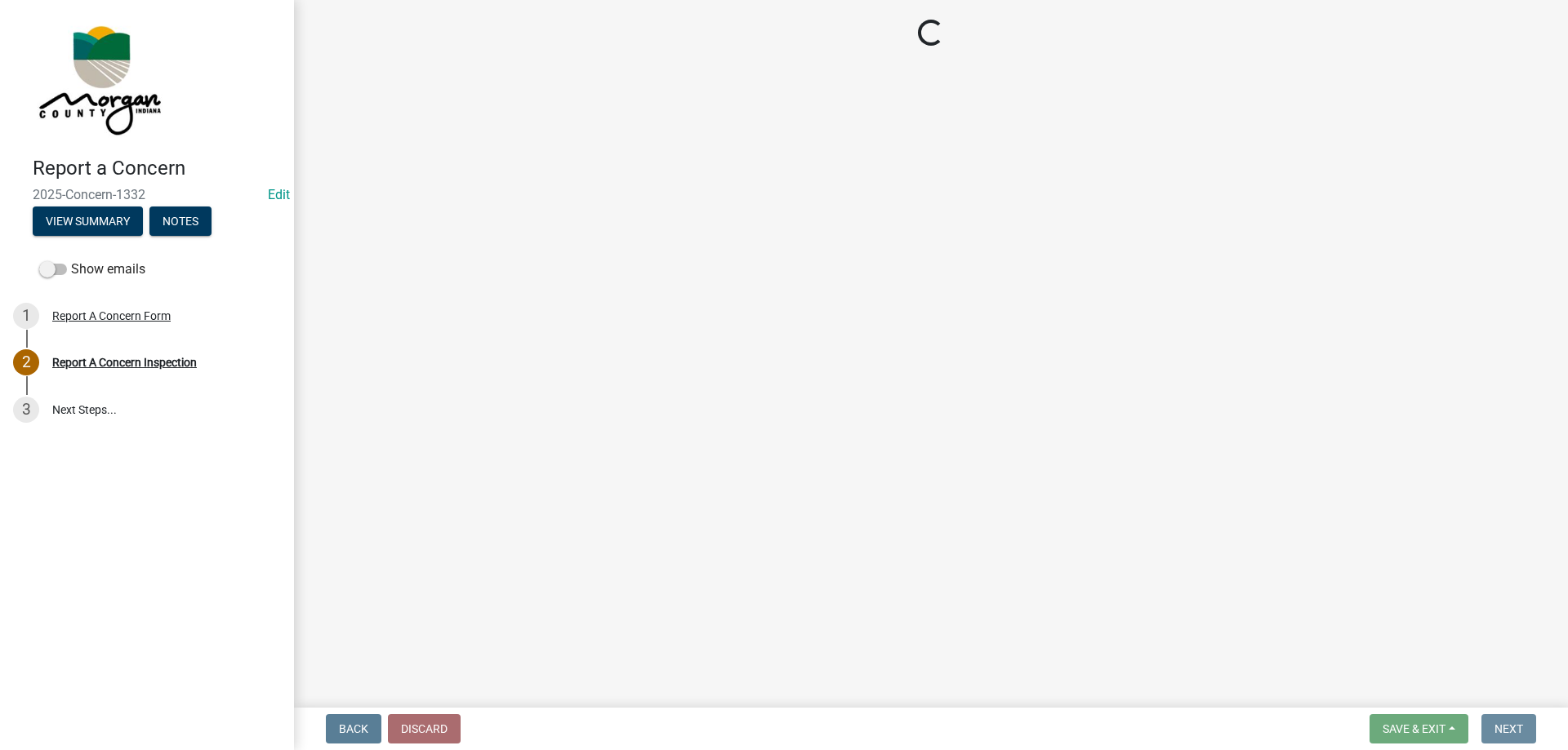
scroll to position [0, 0]
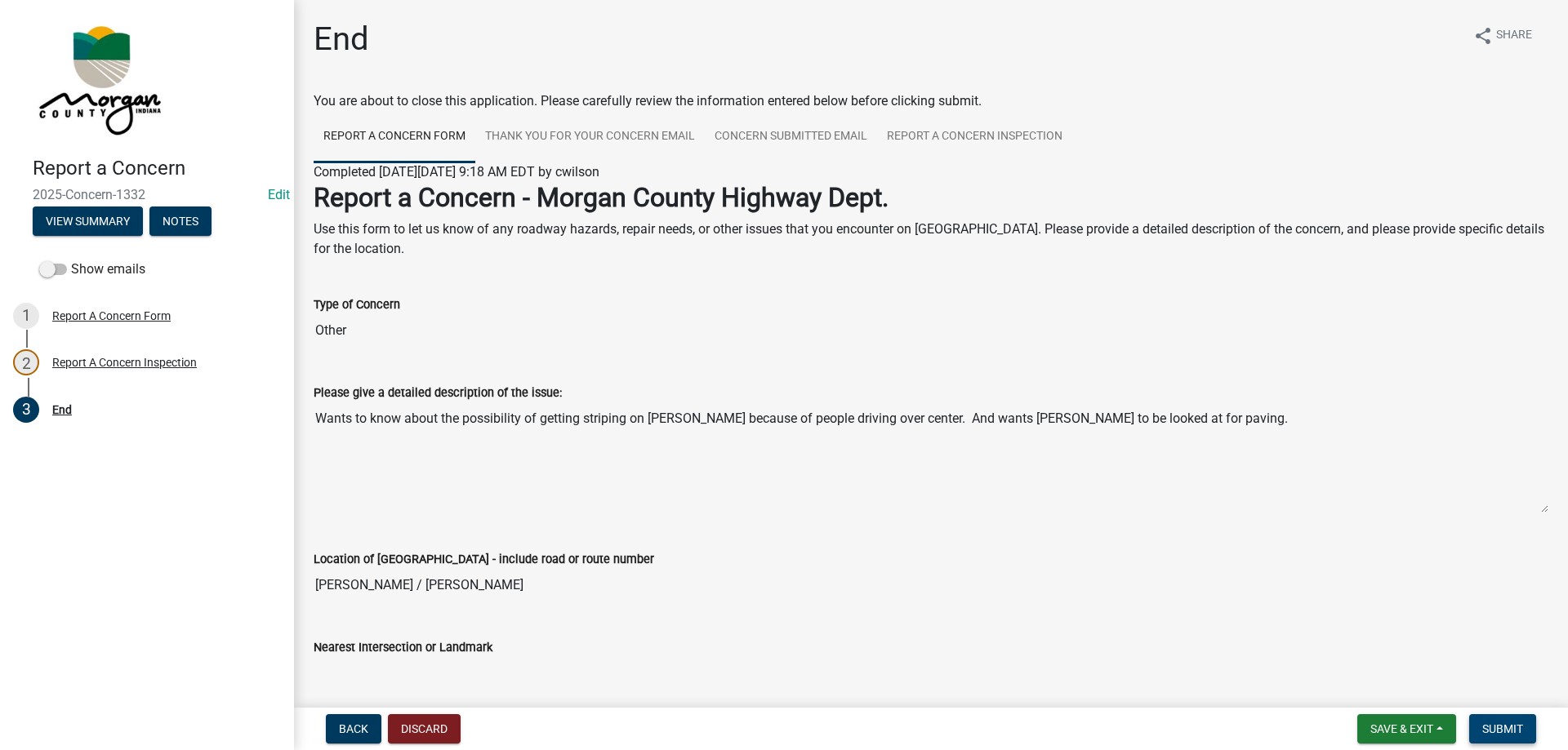
click at [1530, 727] on button "Submit" at bounding box center [1502, 730] width 67 height 30
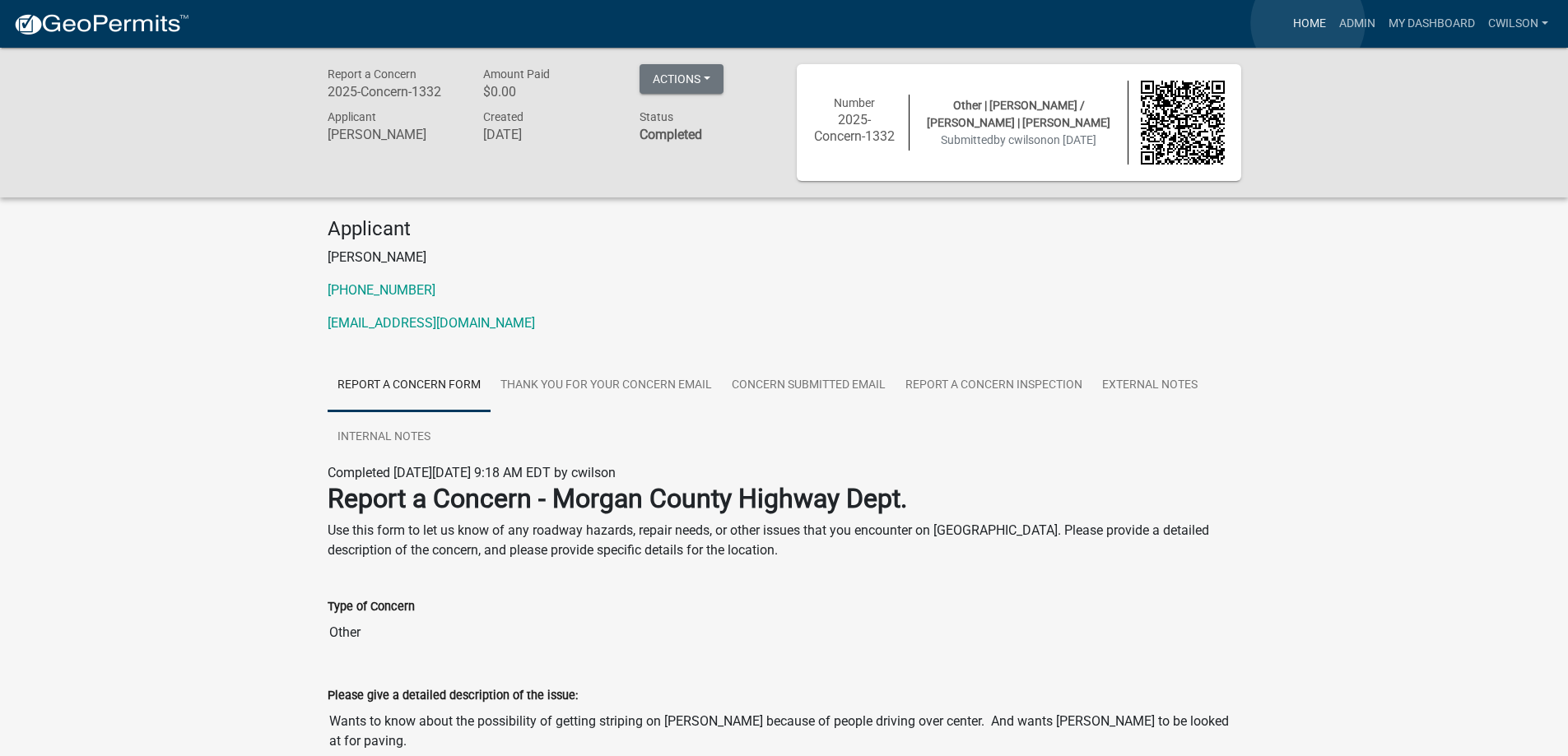
click at [1308, 23] on link "Home" at bounding box center [1310, 24] width 47 height 32
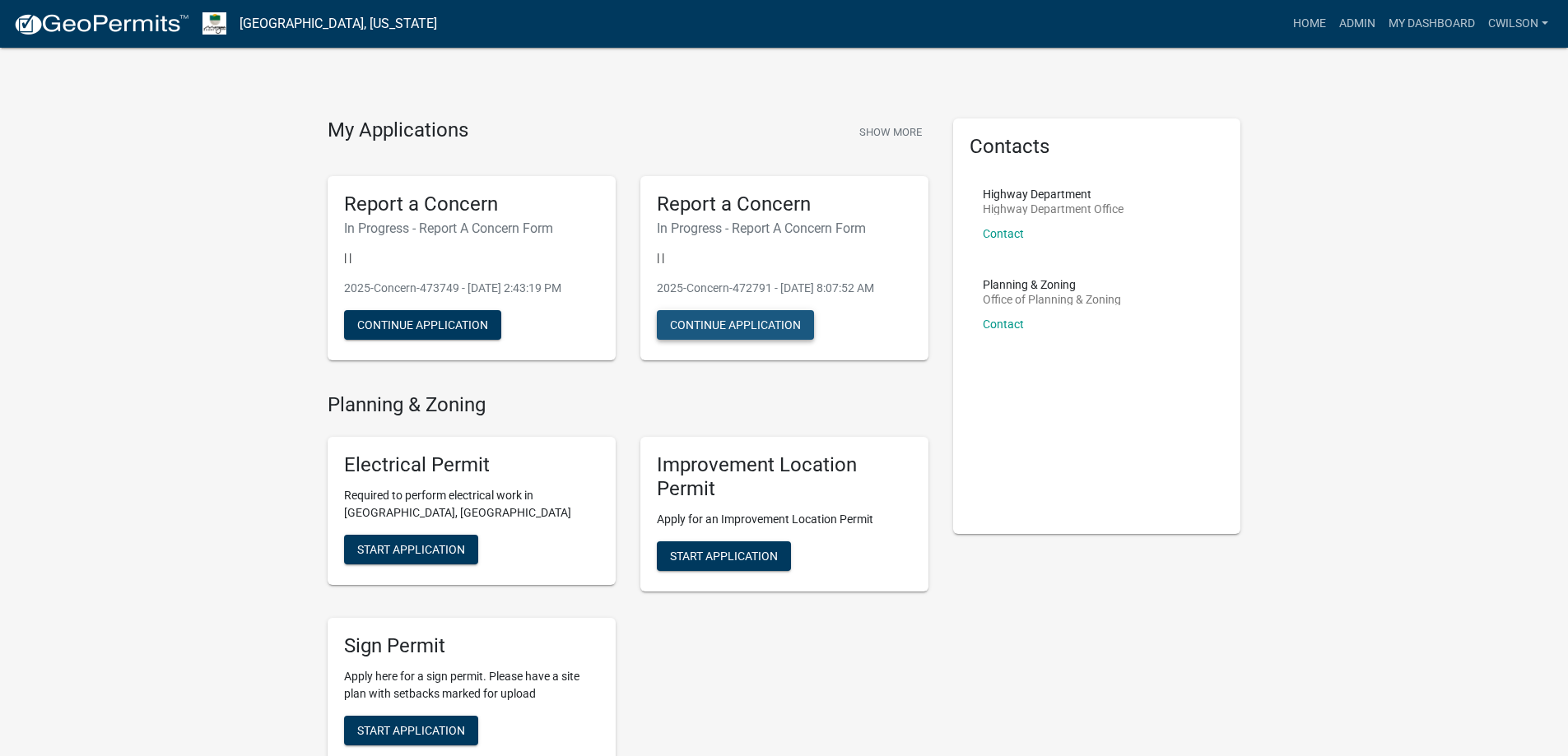
click at [728, 326] on button "Continue Application" at bounding box center [735, 325] width 157 height 30
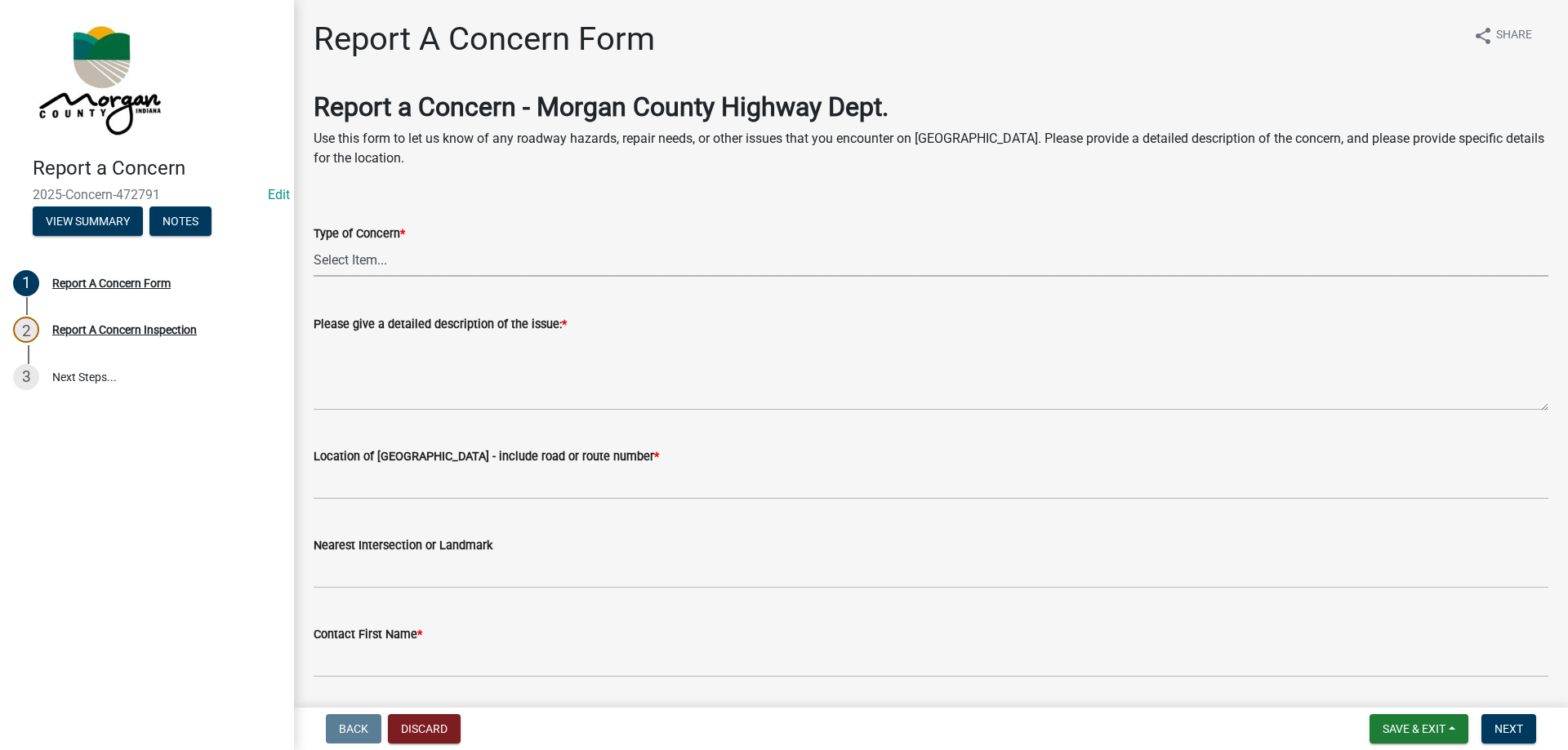
click at [366, 258] on select "Select Item... Pot Hole Patching Ditch Tree Sign Mowing Culvert Other" at bounding box center [930, 260] width 1235 height 33
click at [313, 243] on select "Select Item... Pot Hole Patching Ditch Tree Sign Mowing Culvert Other" at bounding box center [930, 260] width 1235 height 33
select select "f58357d3-2fcc-42b6-bd16-bc1d6cecba7a"
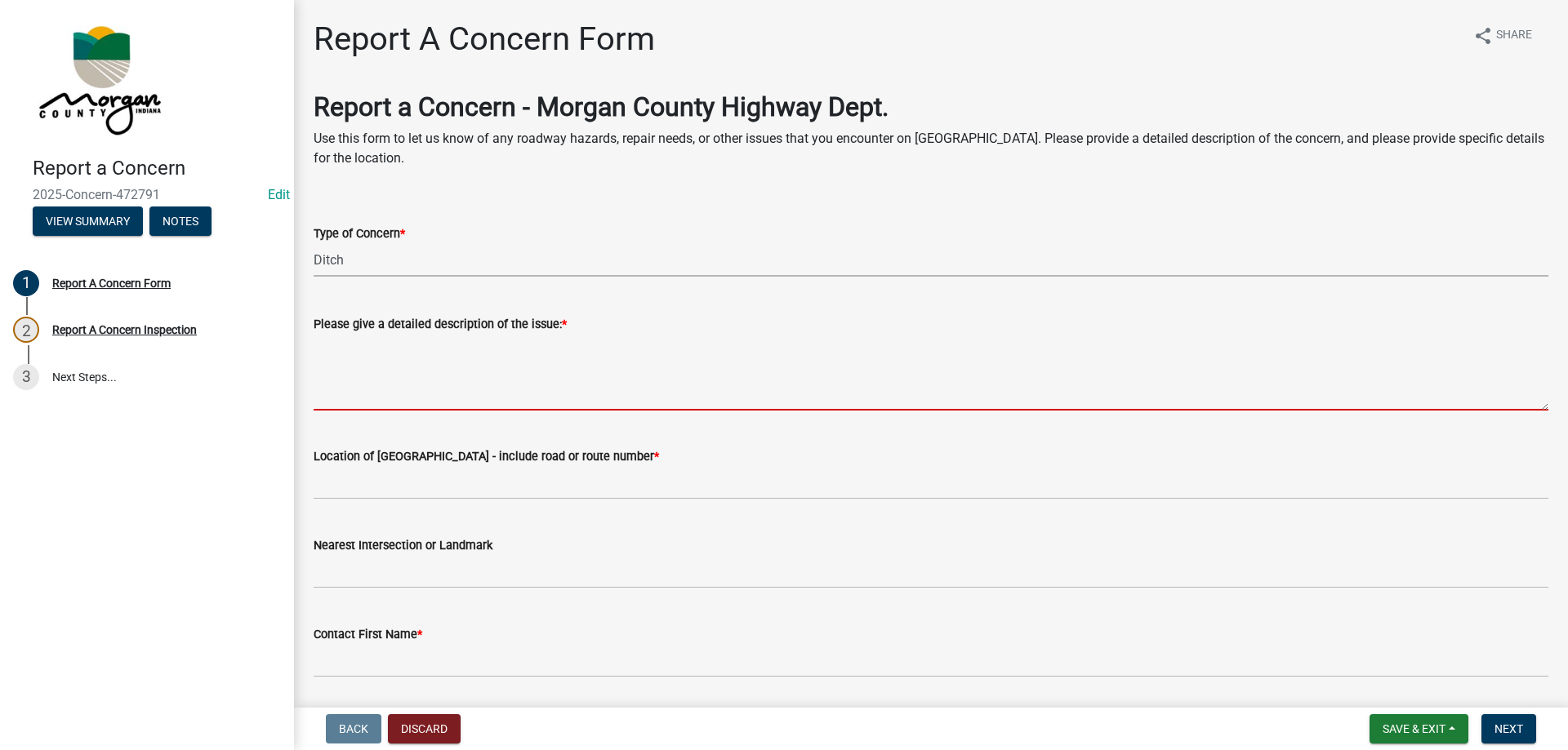
click at [365, 362] on textarea "Please give a detailed description of the issue: *" at bounding box center [930, 372] width 1235 height 77
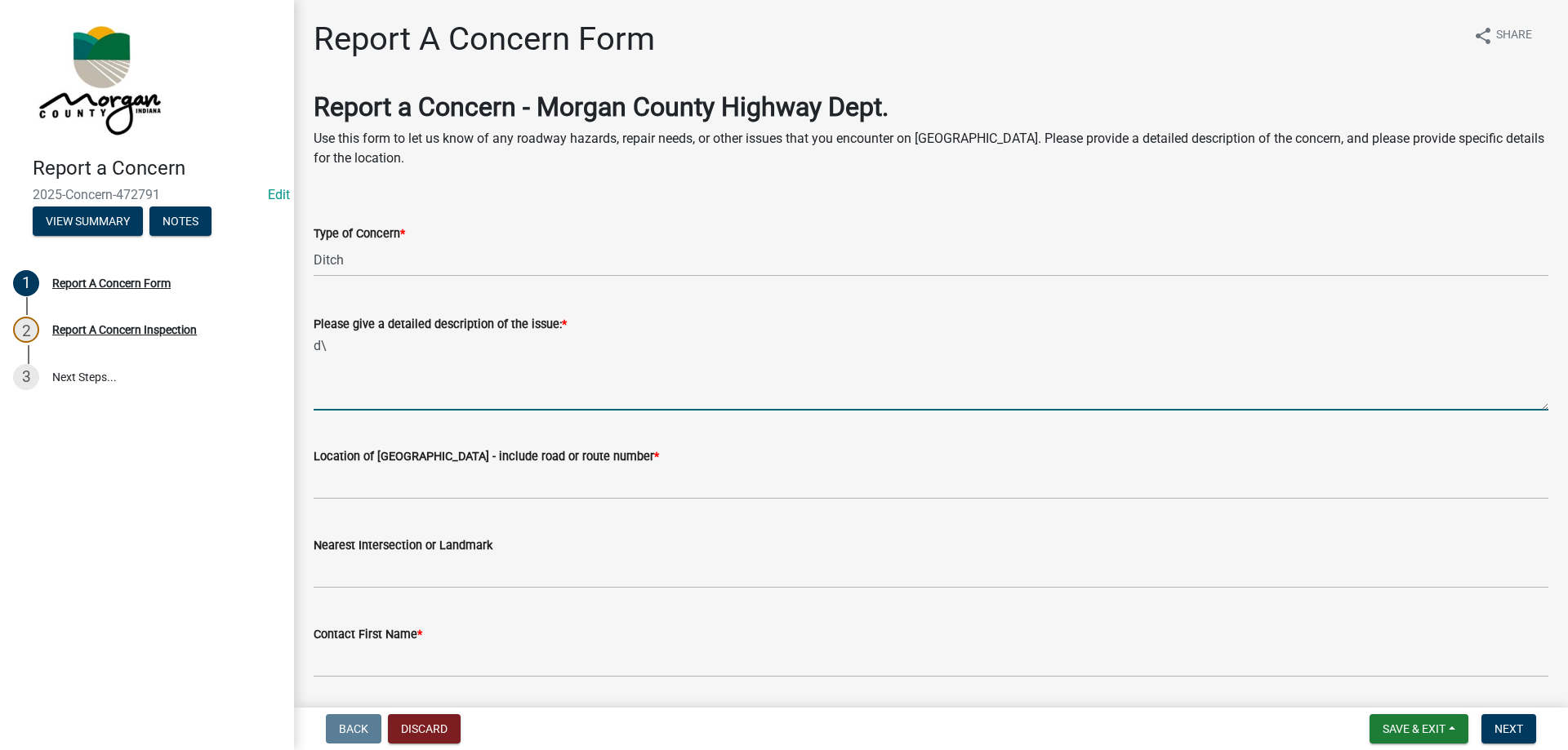
type textarea "d"
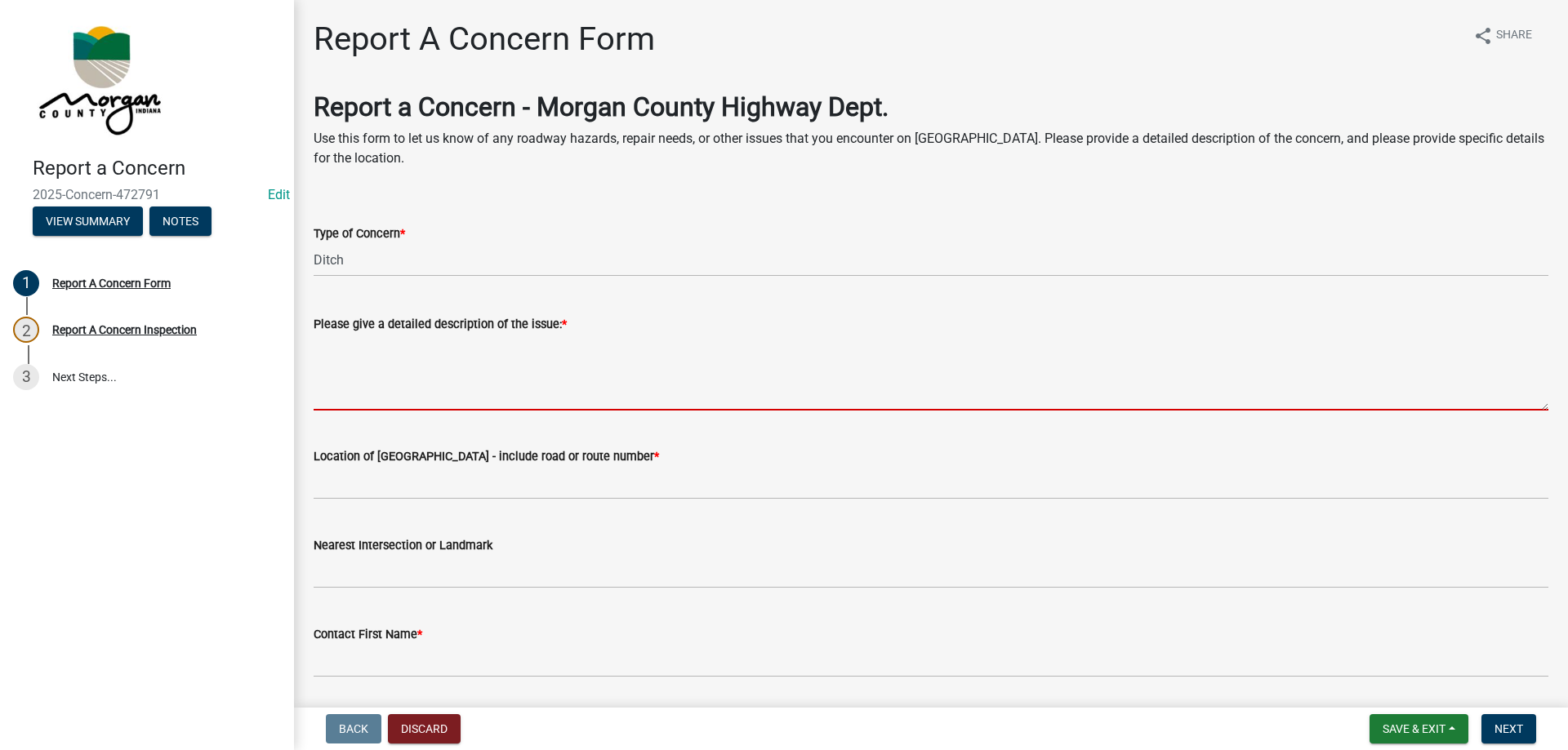
type textarea "d"
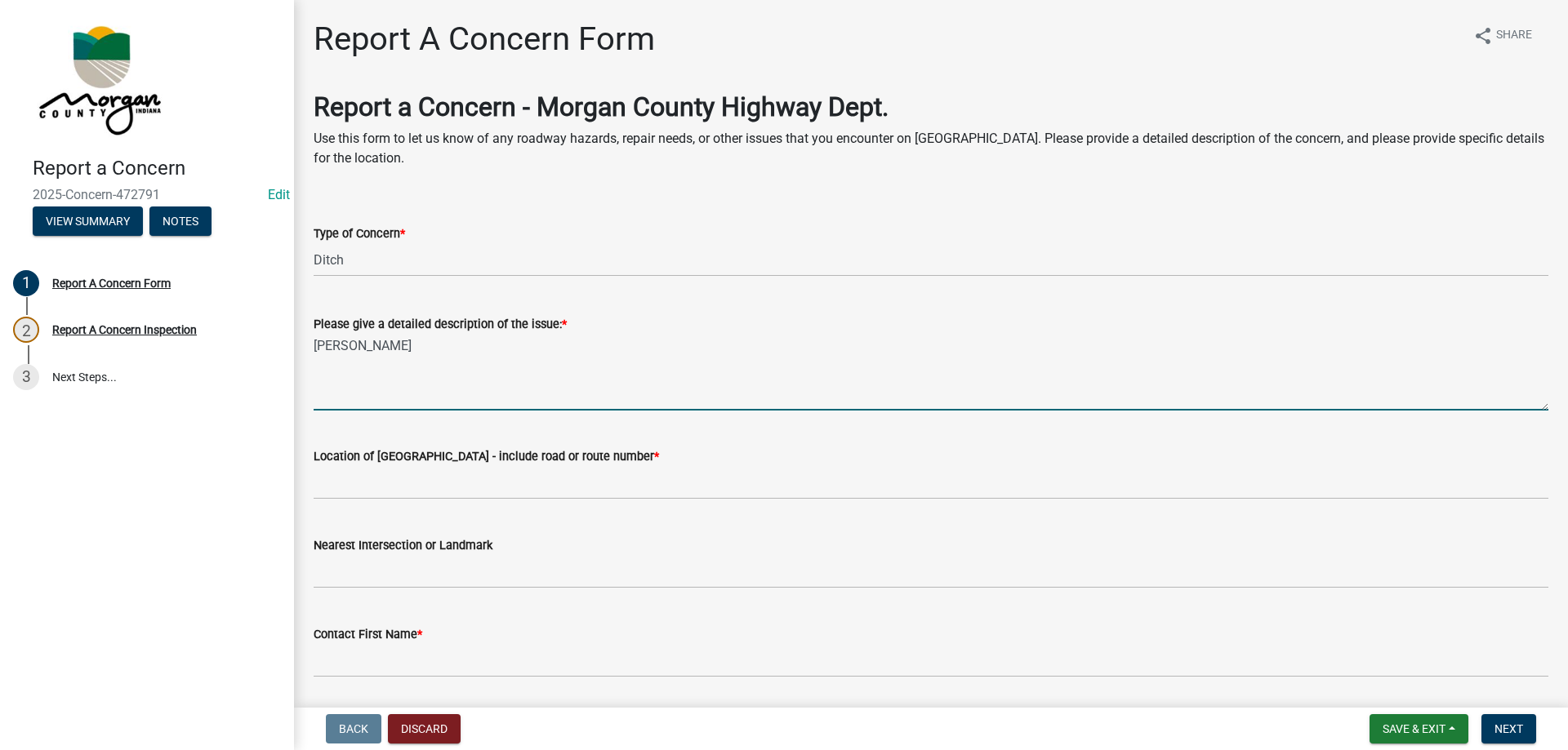
type textarea "Danny Fuel"
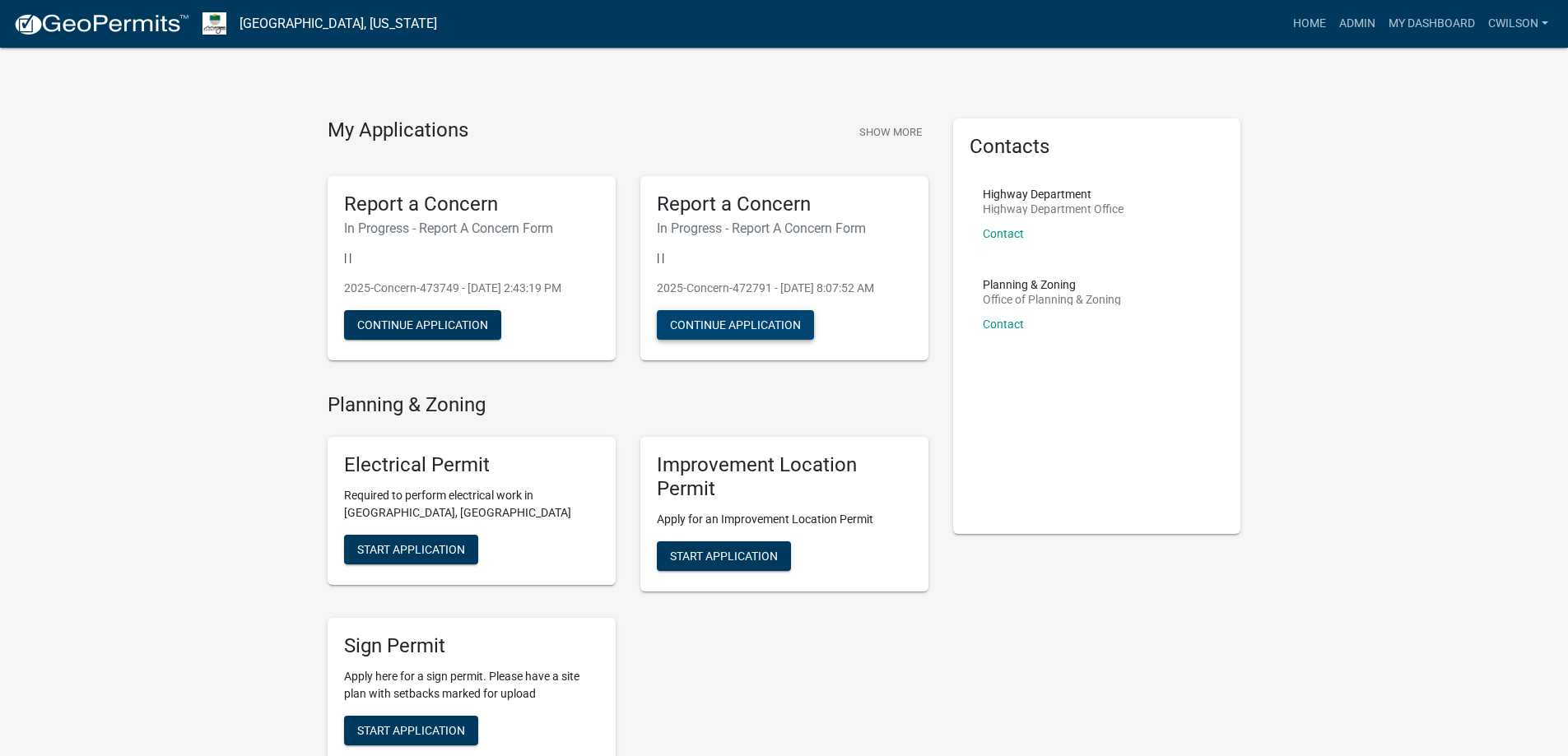
click at [713, 332] on button "Continue Application" at bounding box center [735, 325] width 157 height 30
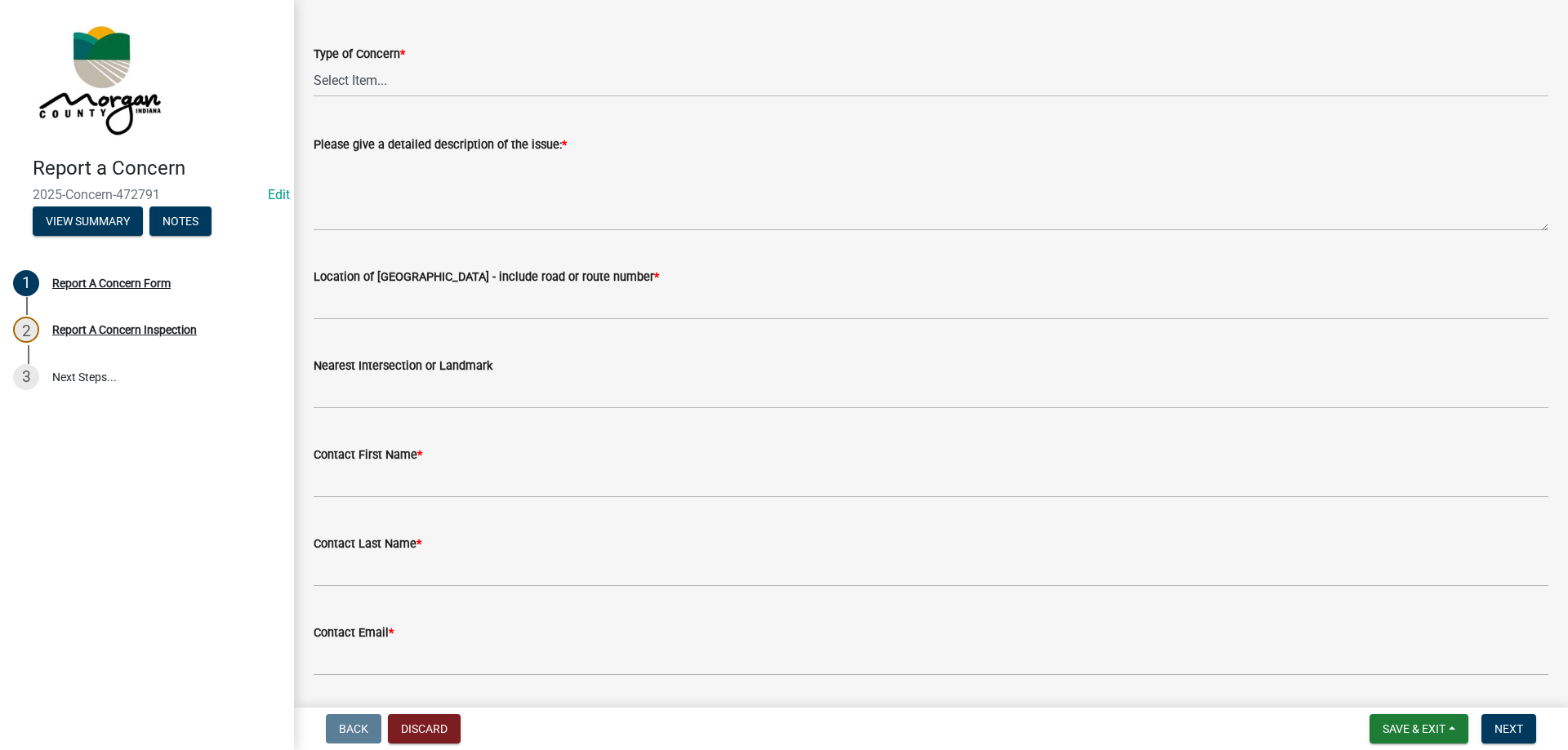
scroll to position [146, 0]
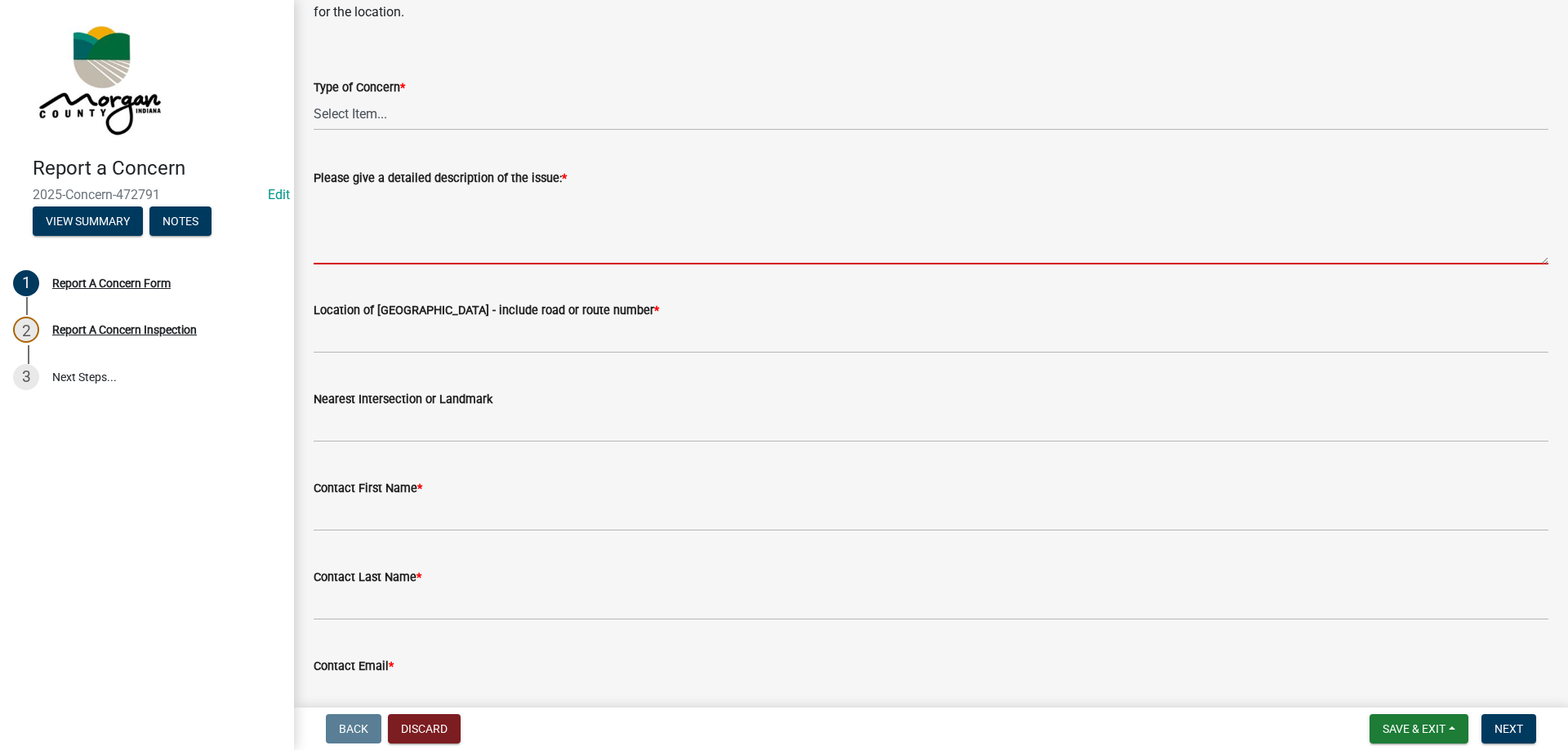
click at [424, 228] on textarea "Please give a detailed description of the issue: *" at bounding box center [930, 225] width 1235 height 77
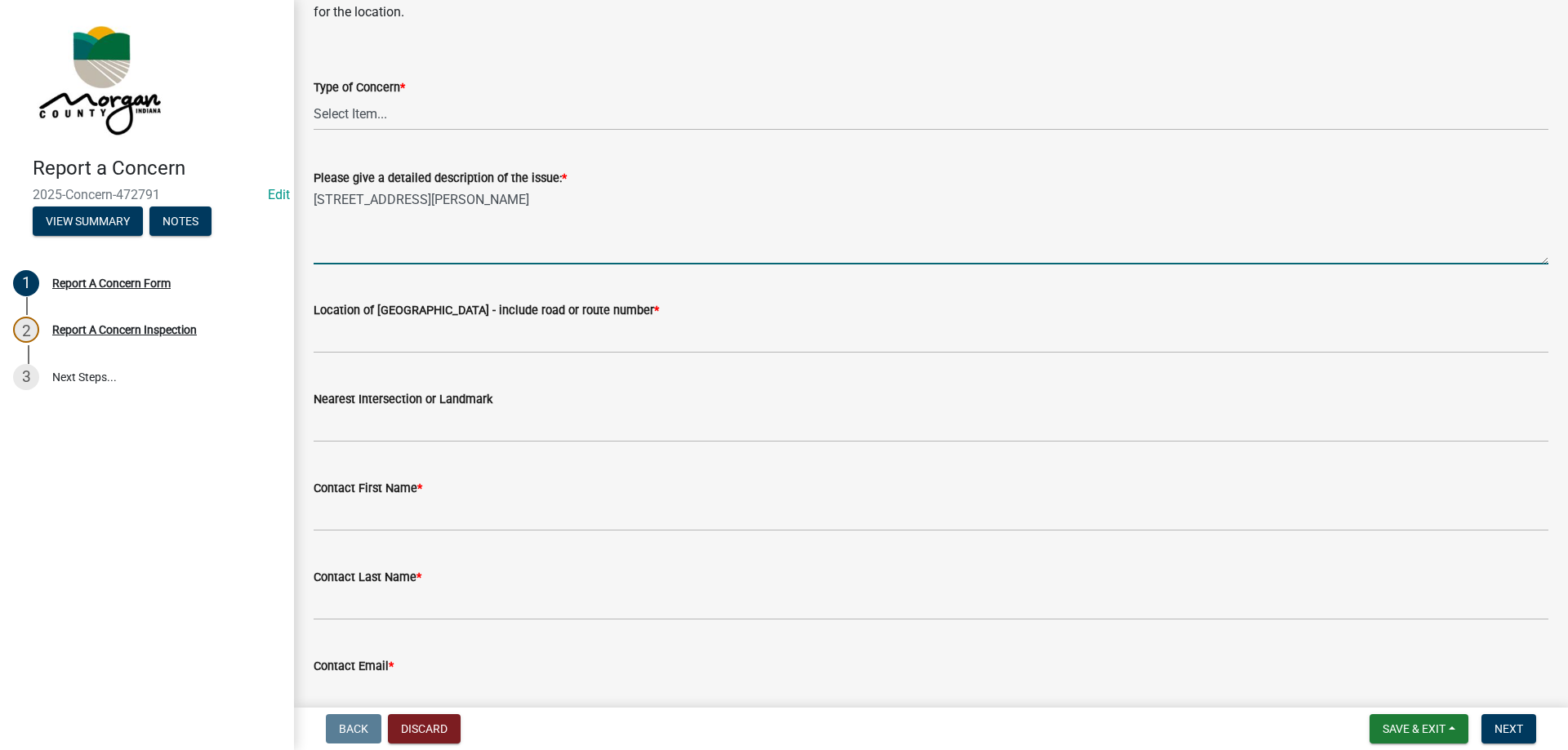
type textarea "[STREET_ADDRESS][PERSON_NAME]"
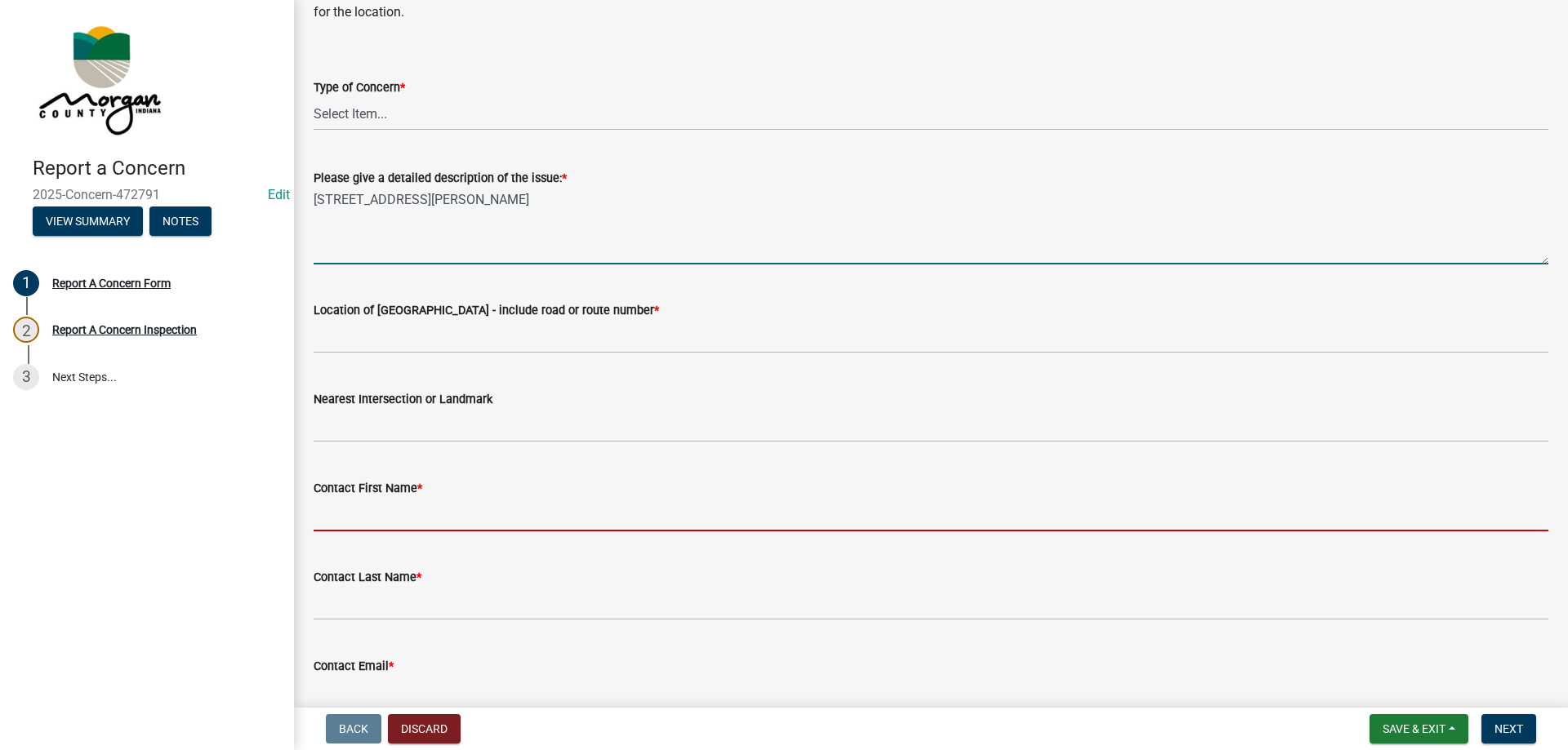
click at [408, 511] on input "Contact First Name *" at bounding box center [930, 514] width 1235 height 33
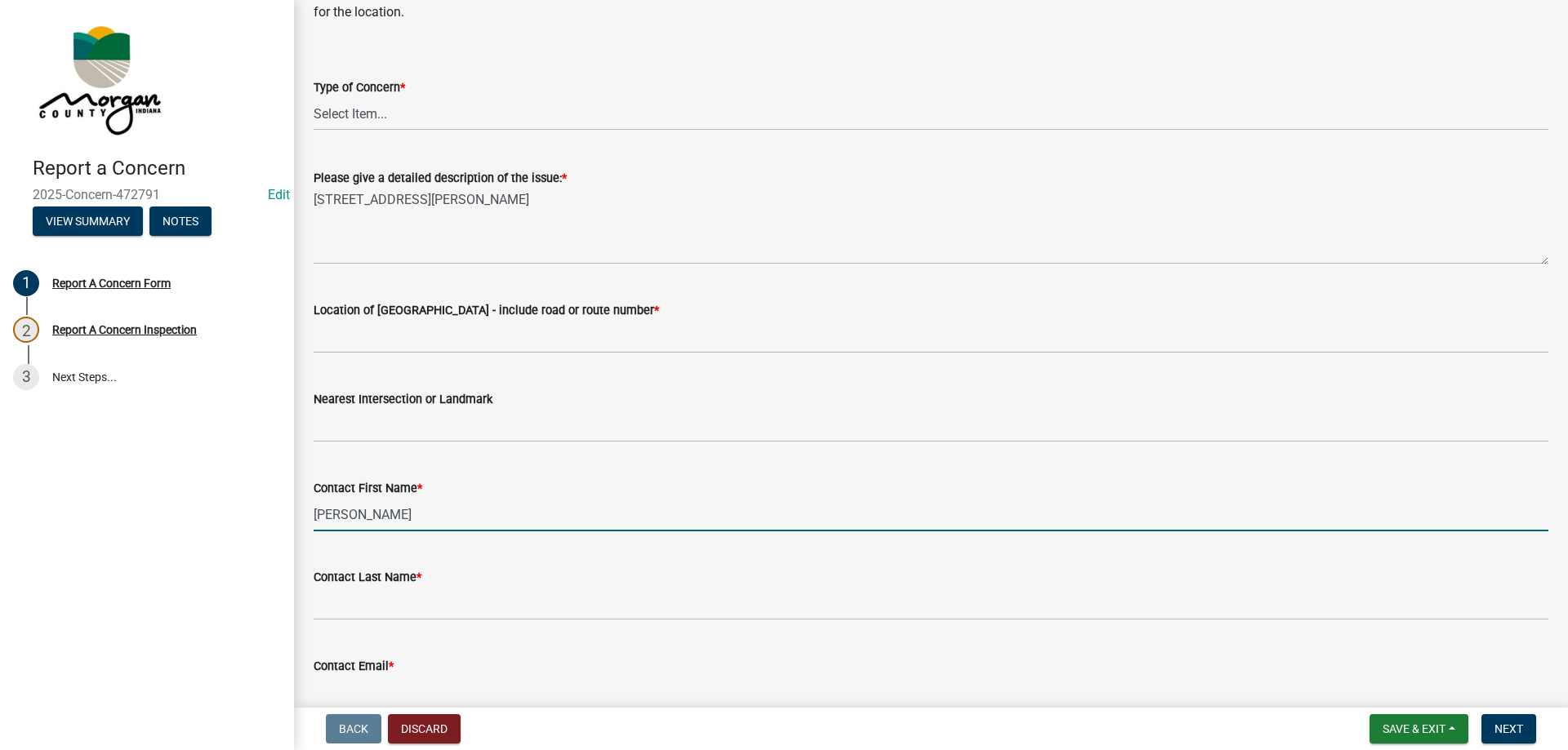
type input "[PERSON_NAME]"
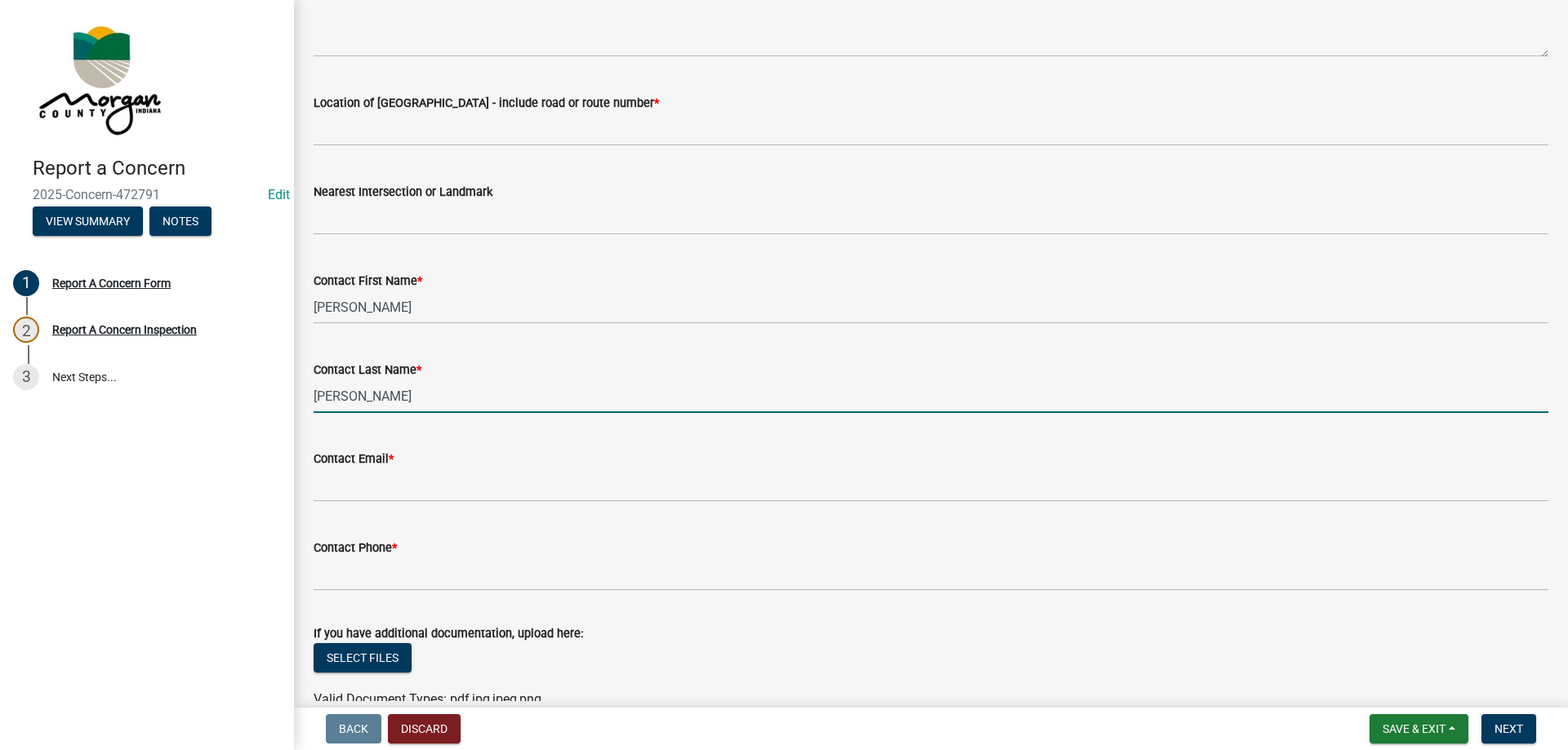
scroll to position [391, 0]
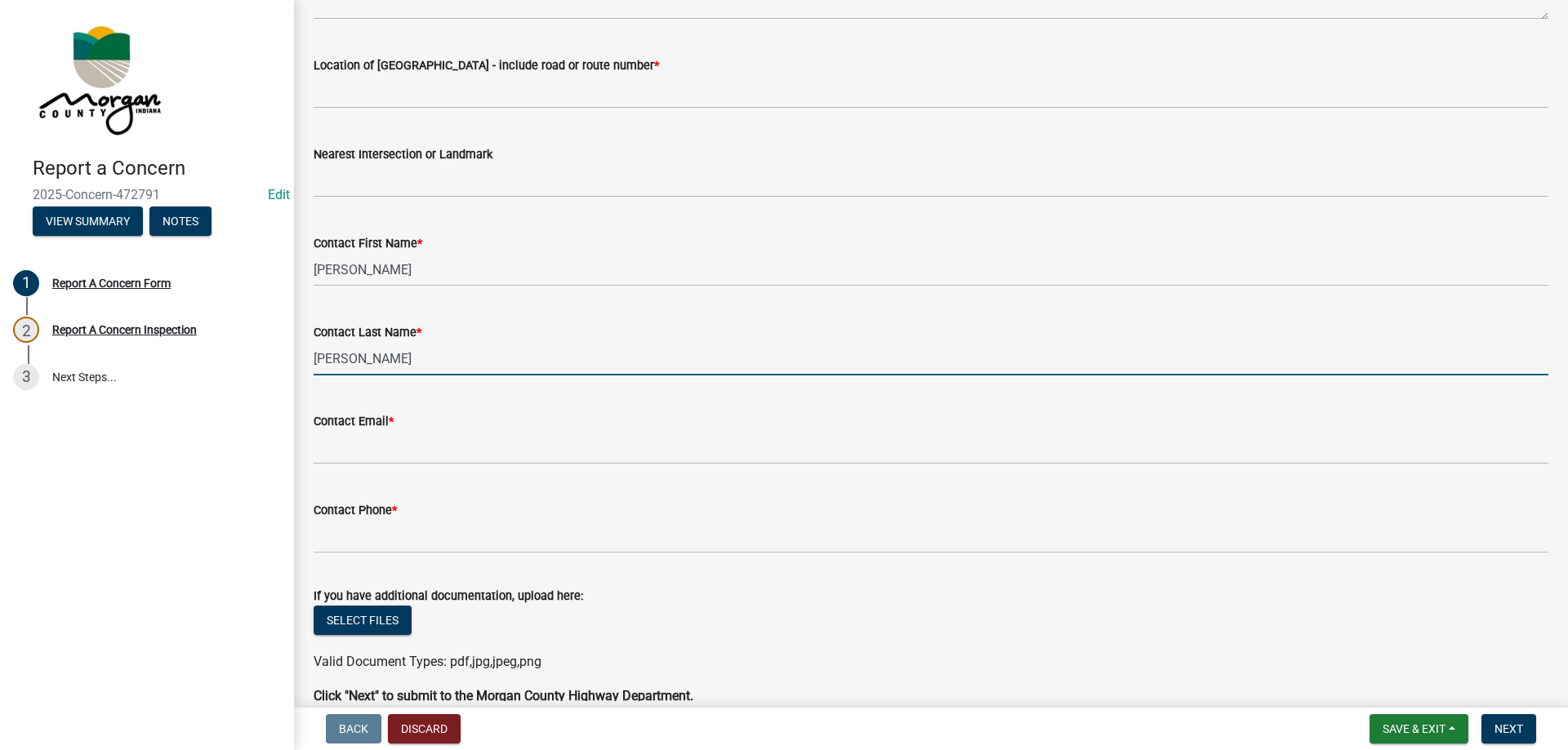
type input "[PERSON_NAME]"
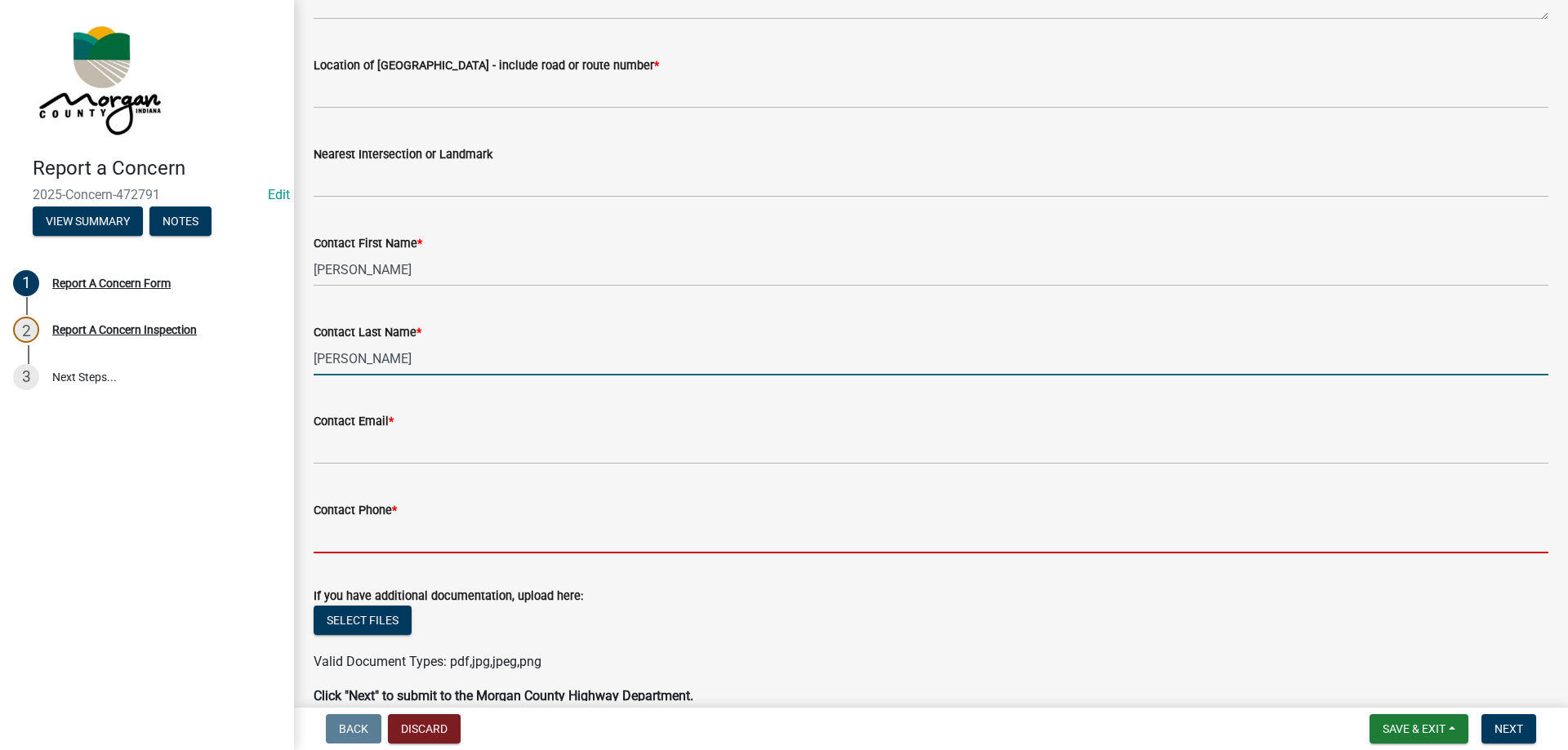
click at [534, 530] on input "Contact Phone *" at bounding box center [930, 537] width 1235 height 33
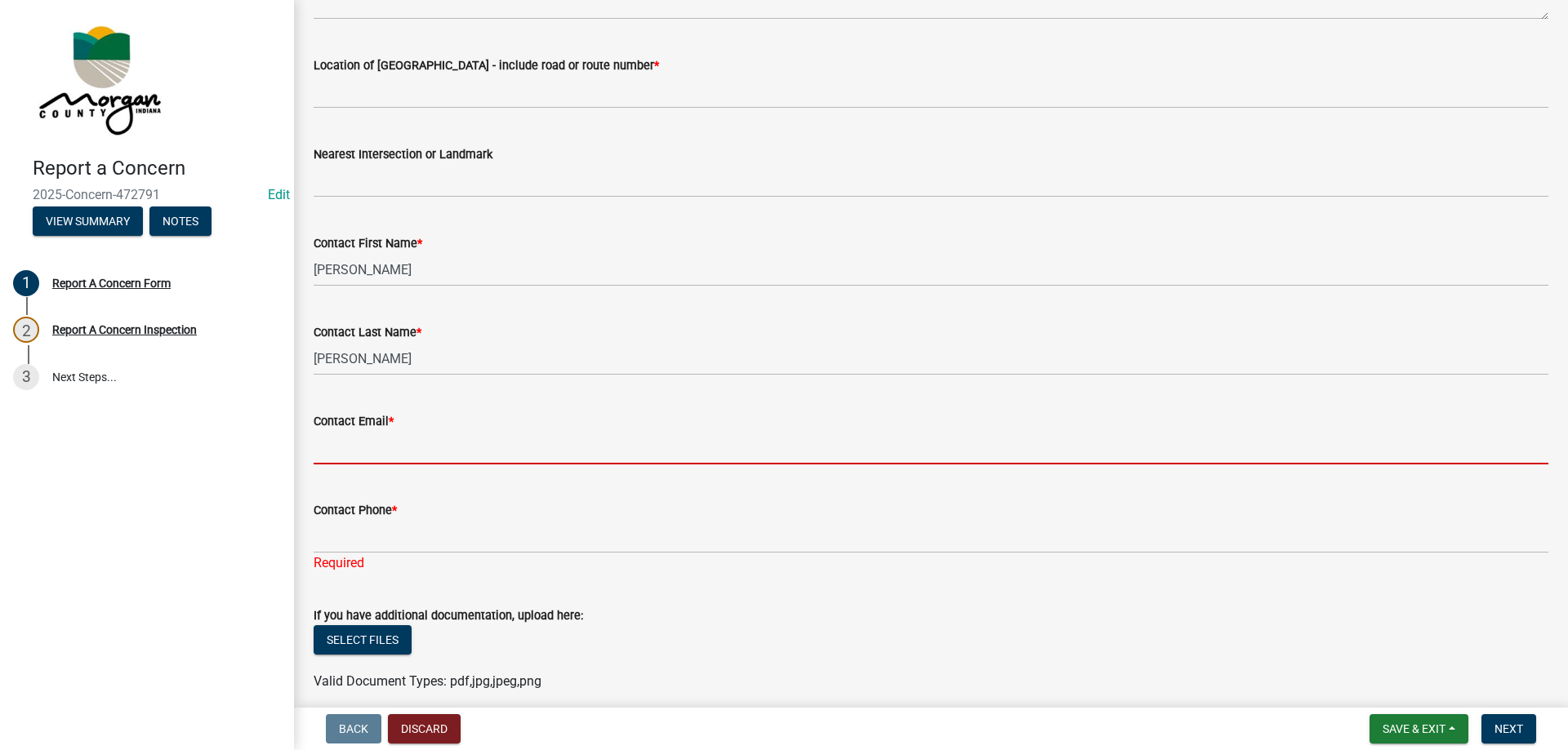
click at [408, 443] on input "Contact Email *" at bounding box center [930, 448] width 1235 height 33
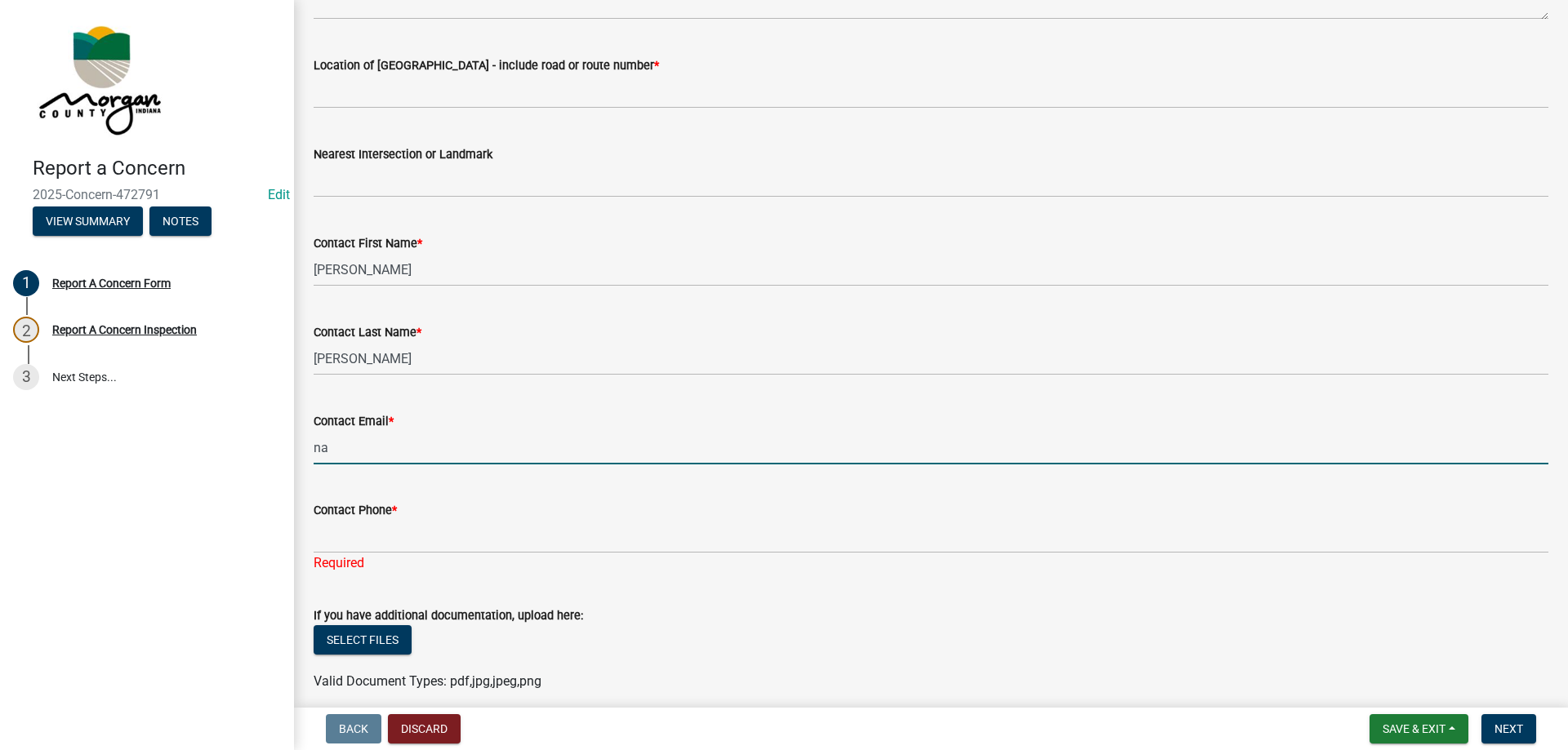
type input "[EMAIL_ADDRESS][DOMAIN_NAME]"
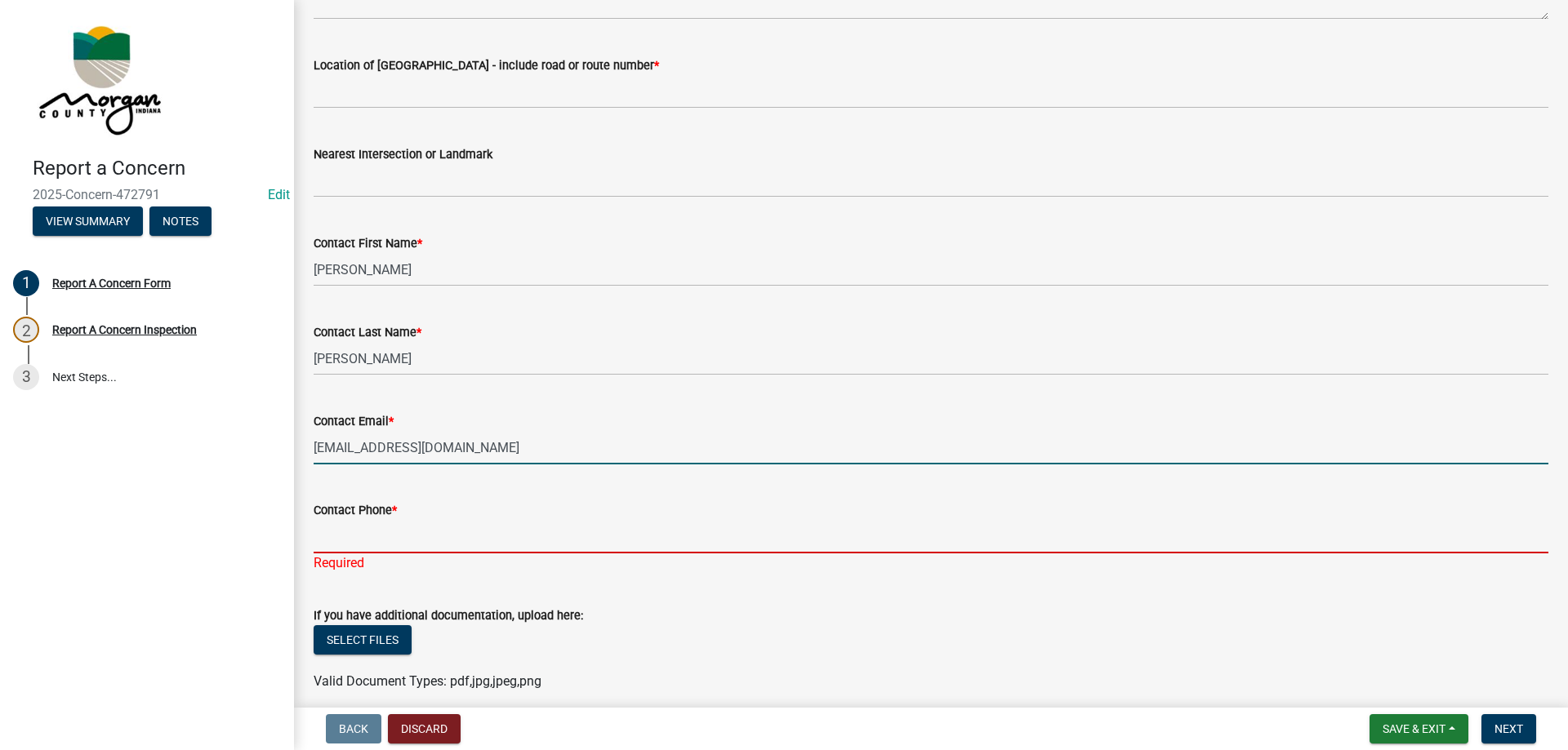
click at [394, 527] on input "Contact Phone *" at bounding box center [930, 537] width 1235 height 33
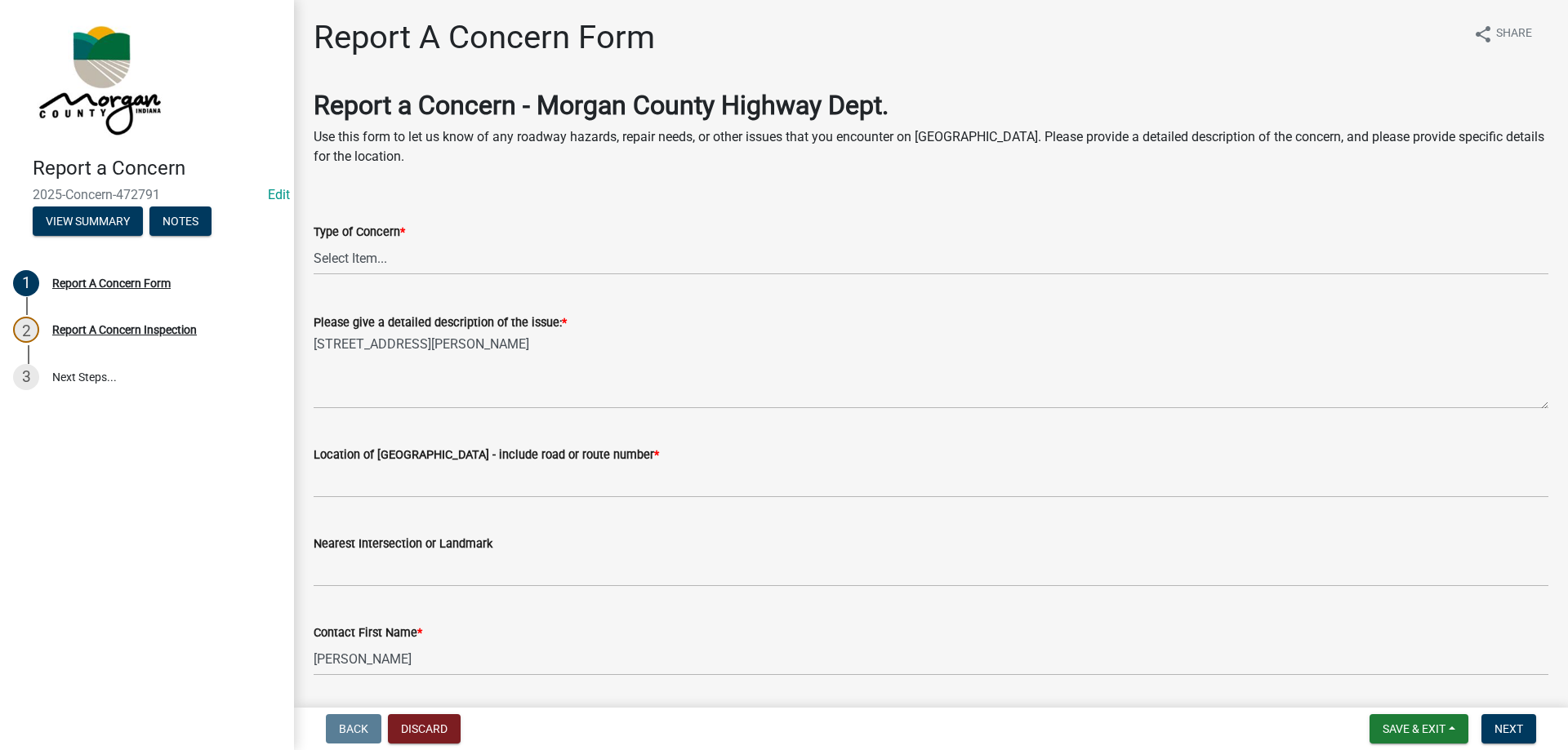
scroll to position [0, 0]
type input "[PHONE_NUMBER]"
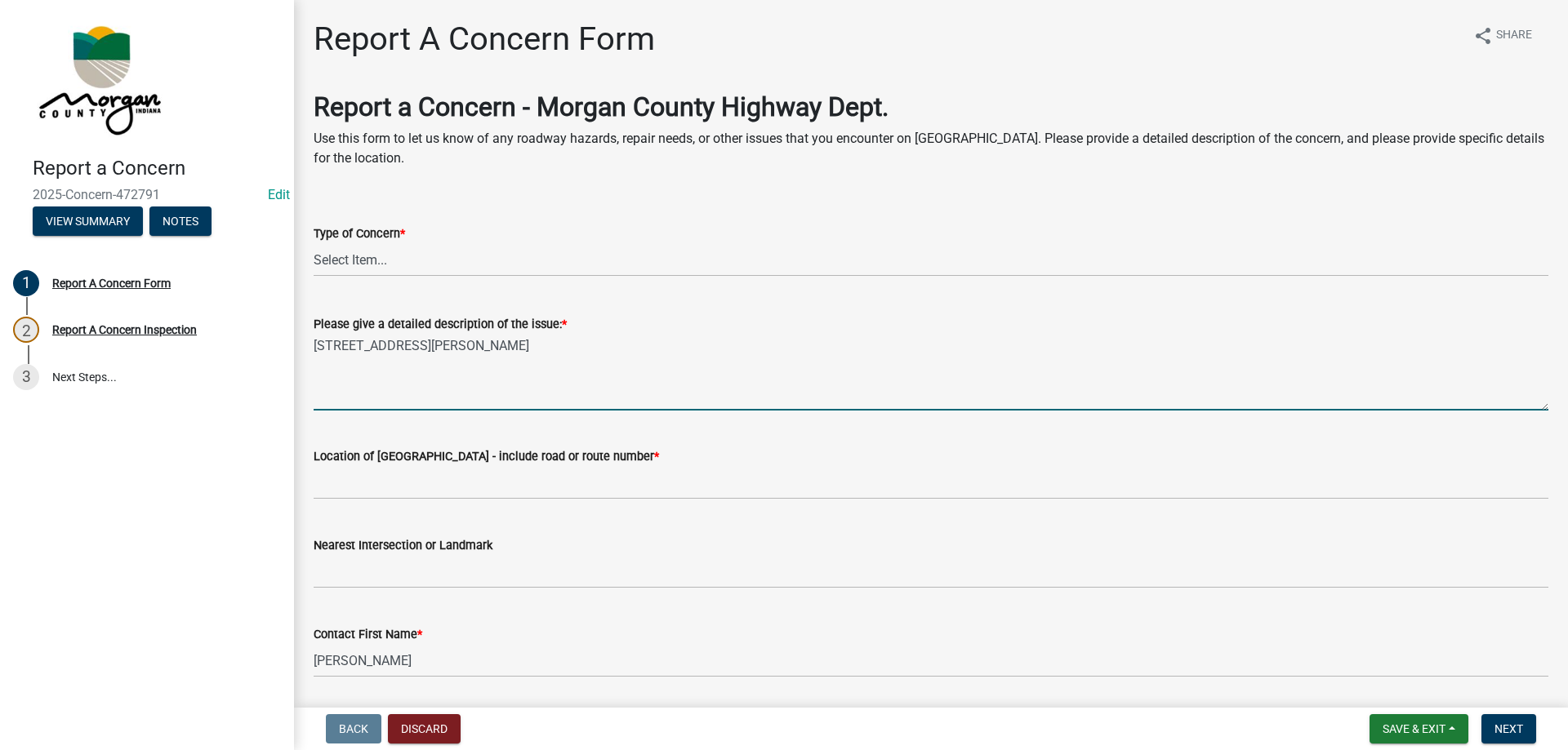
click at [628, 342] on textarea "[STREET_ADDRESS][PERSON_NAME]" at bounding box center [930, 372] width 1235 height 77
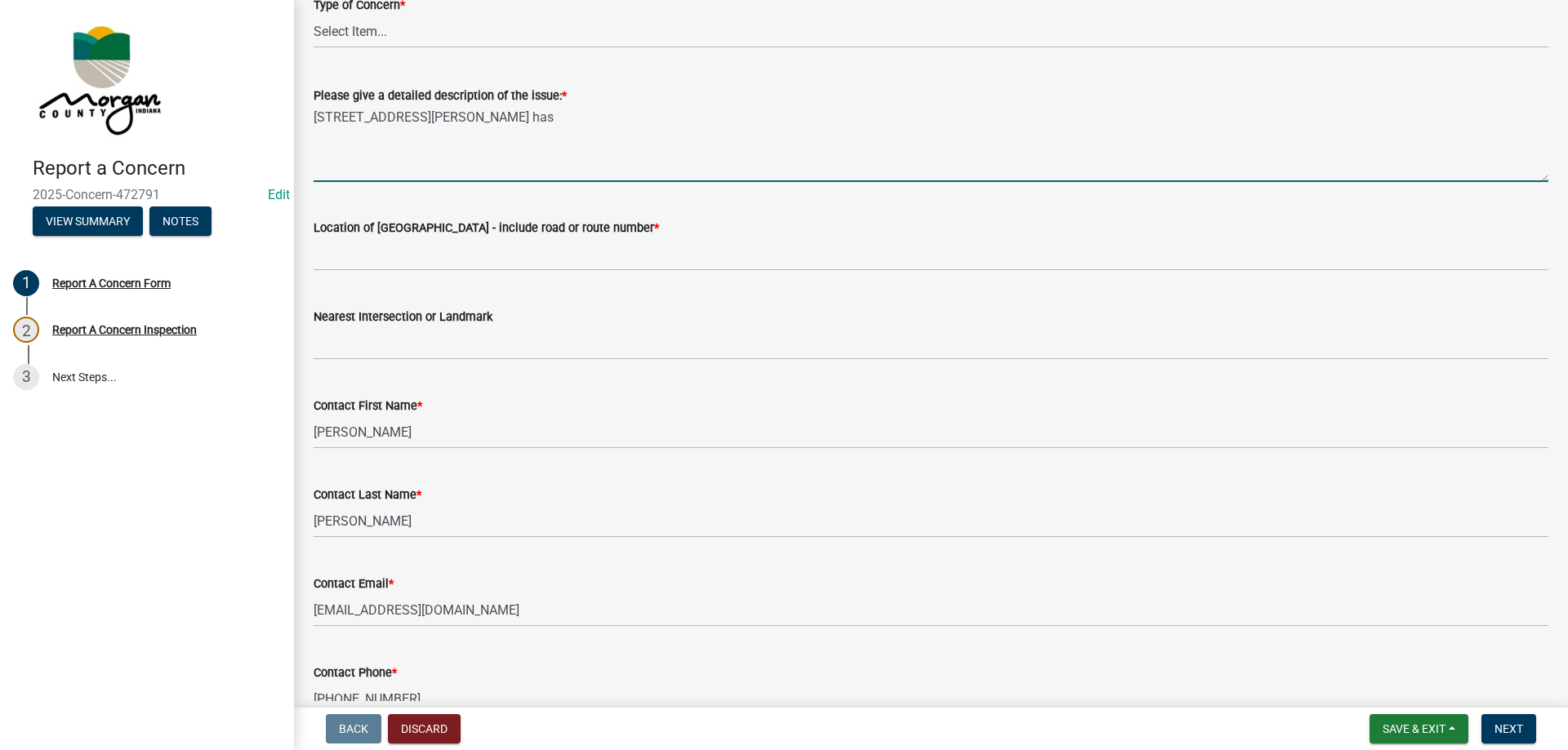
scroll to position [245, 0]
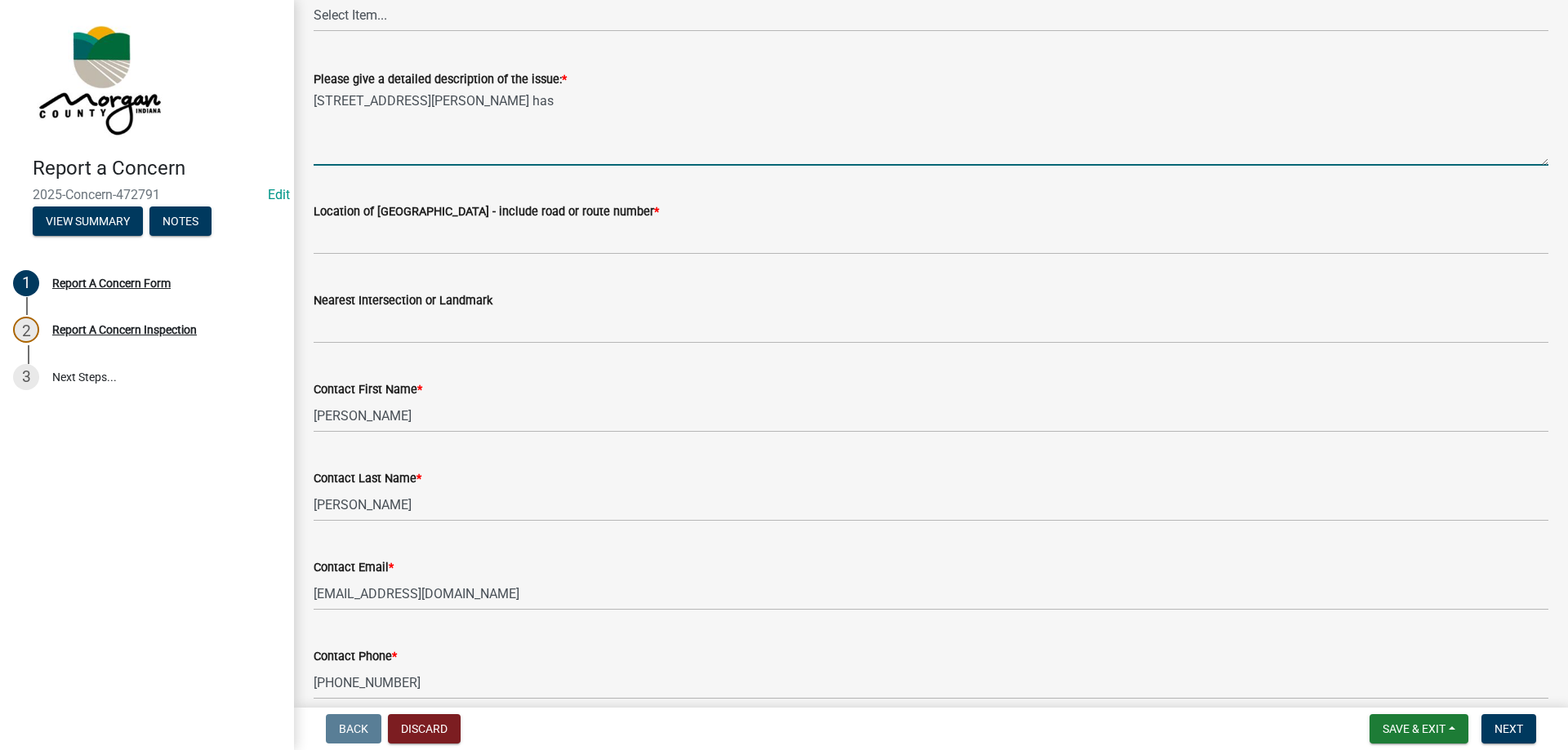
click at [316, 108] on textarea "[STREET_ADDRESS][PERSON_NAME] has" at bounding box center [930, 127] width 1235 height 77
click at [828, 102] on textarea "[PERSON_NAME] (landline) [PHONE_NUMBER] [STREET_ADDRESS][PERSON_NAME] has" at bounding box center [930, 127] width 1235 height 77
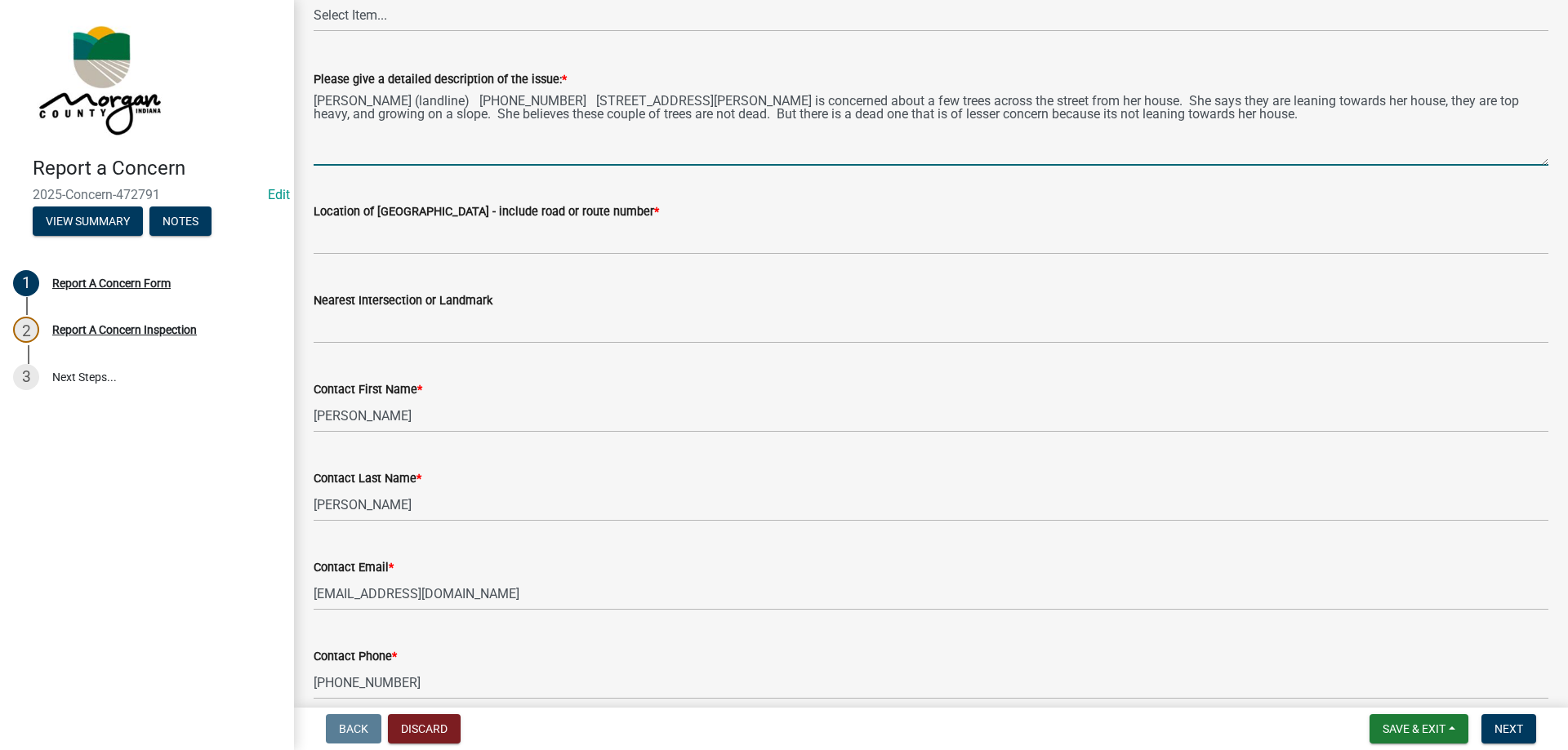
click at [468, 103] on textarea "[PERSON_NAME] (landline) [PHONE_NUMBER] [STREET_ADDRESS][PERSON_NAME] is concer…" at bounding box center [930, 127] width 1235 height 77
click at [742, 96] on textarea "[PERSON_NAME] (landline) - [PHONE_NUMBER] - [STREET_ADDRESS][PERSON_NAME] is co…" at bounding box center [930, 127] width 1235 height 77
click at [648, 117] on textarea "[PERSON_NAME] (landline) - [PHONE_NUMBER] - [STREET_ADDRESS][PERSON_NAME] - She…" at bounding box center [930, 127] width 1235 height 77
click at [628, 115] on textarea "[PERSON_NAME] (landline) - [PHONE_NUMBER] - [STREET_ADDRESS][PERSON_NAME] - She…" at bounding box center [930, 127] width 1235 height 77
click at [1310, 121] on textarea "[PERSON_NAME] (landline) - [PHONE_NUMBER] - [STREET_ADDRESS][PERSON_NAME] - She…" at bounding box center [930, 127] width 1235 height 77
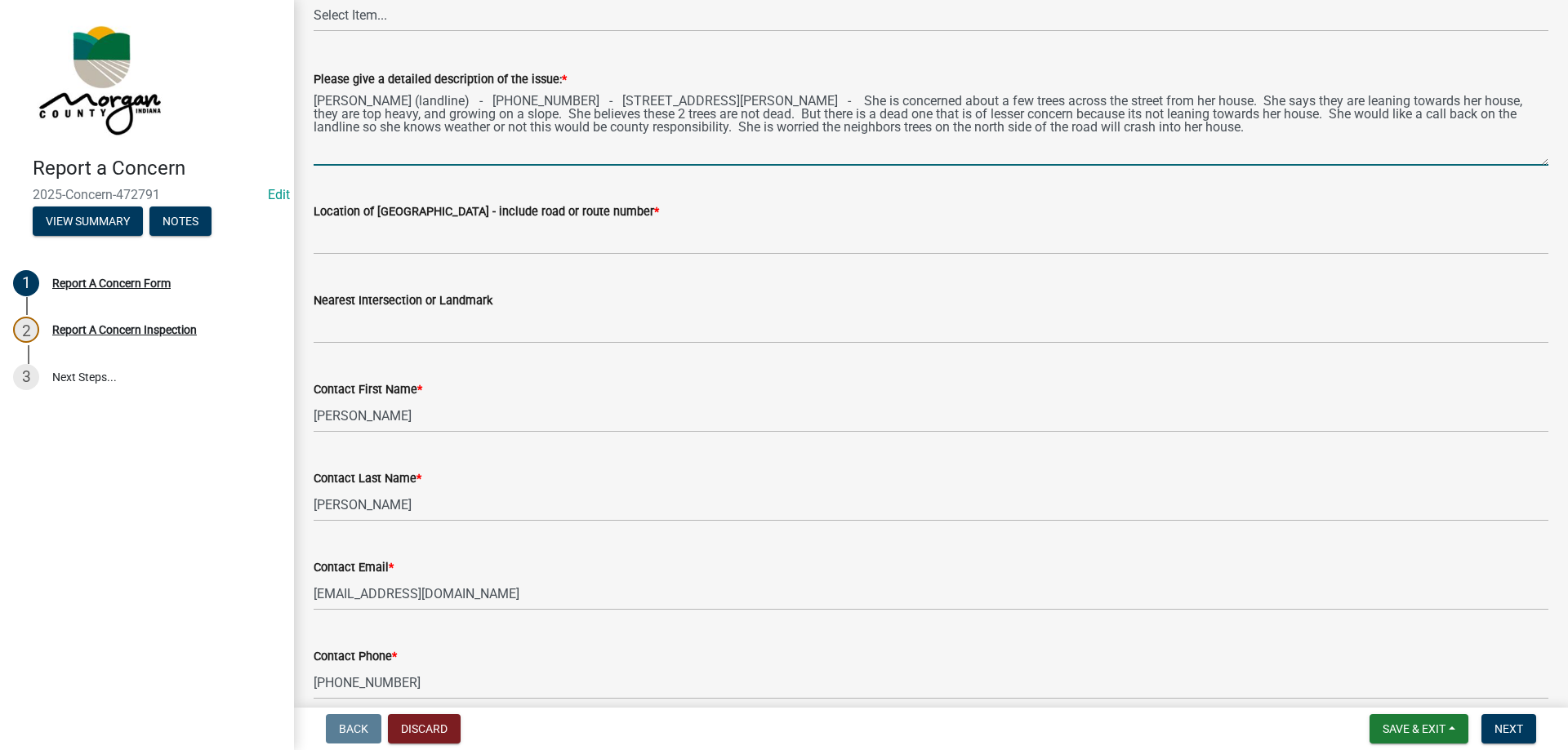
type textarea "[PERSON_NAME] (landline) - [PHONE_NUMBER] - [STREET_ADDRESS][PERSON_NAME] - She…"
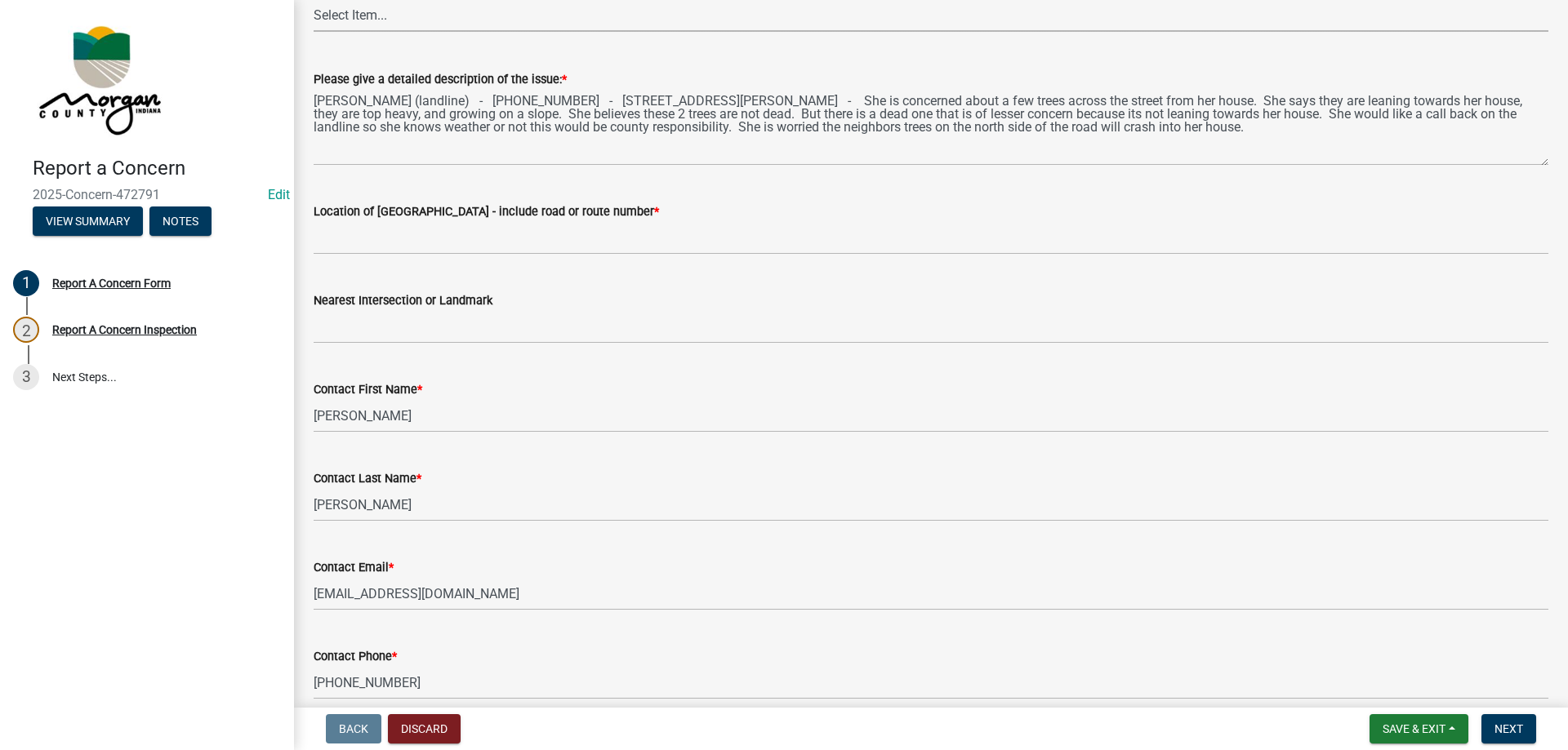
scroll to position [243, 0]
click at [841, 16] on select "Select Item... Pot Hole Patching Ditch Tree Sign Mowing Culvert Other" at bounding box center [930, 17] width 1235 height 33
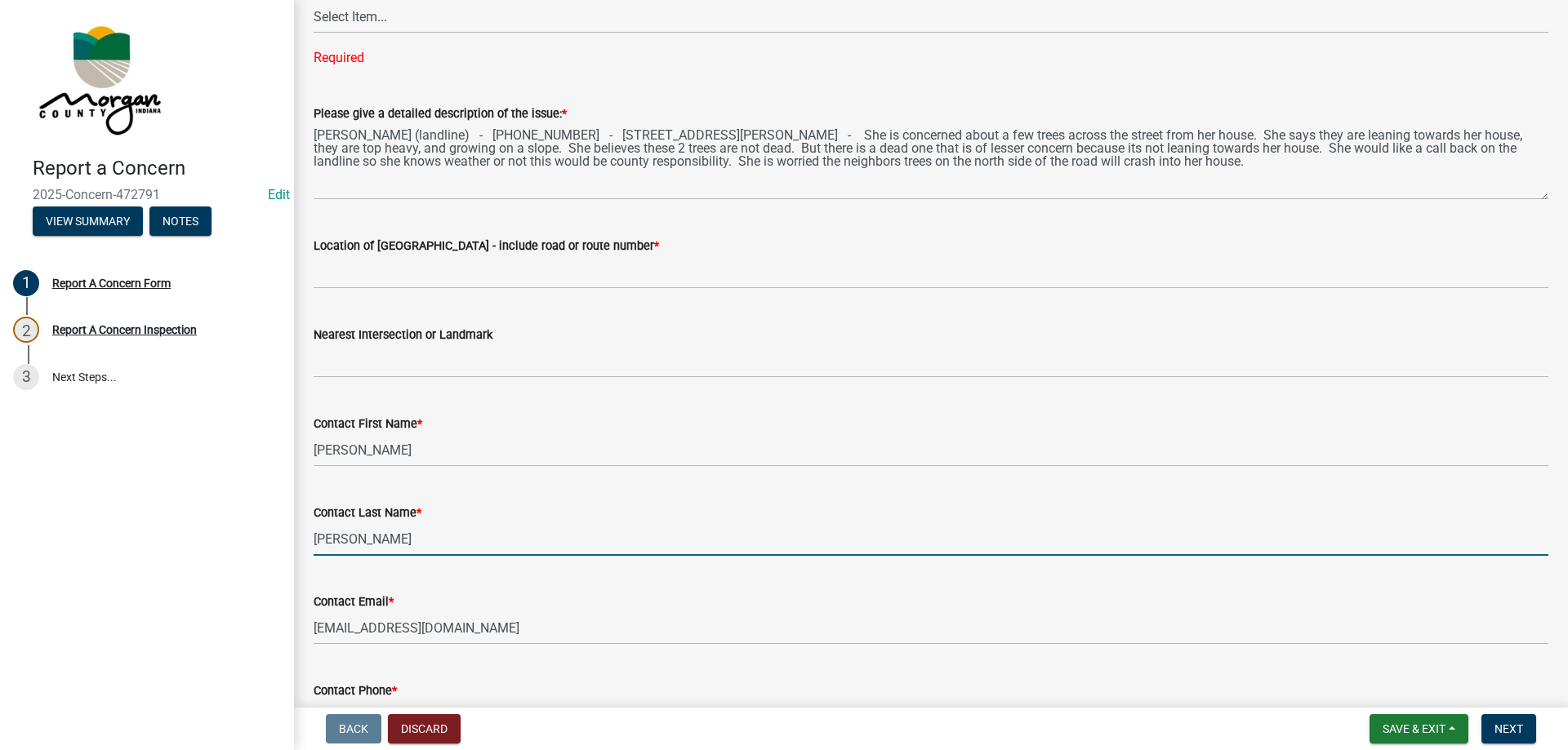
scroll to position [240, 0]
